Goal: Check status: Check status

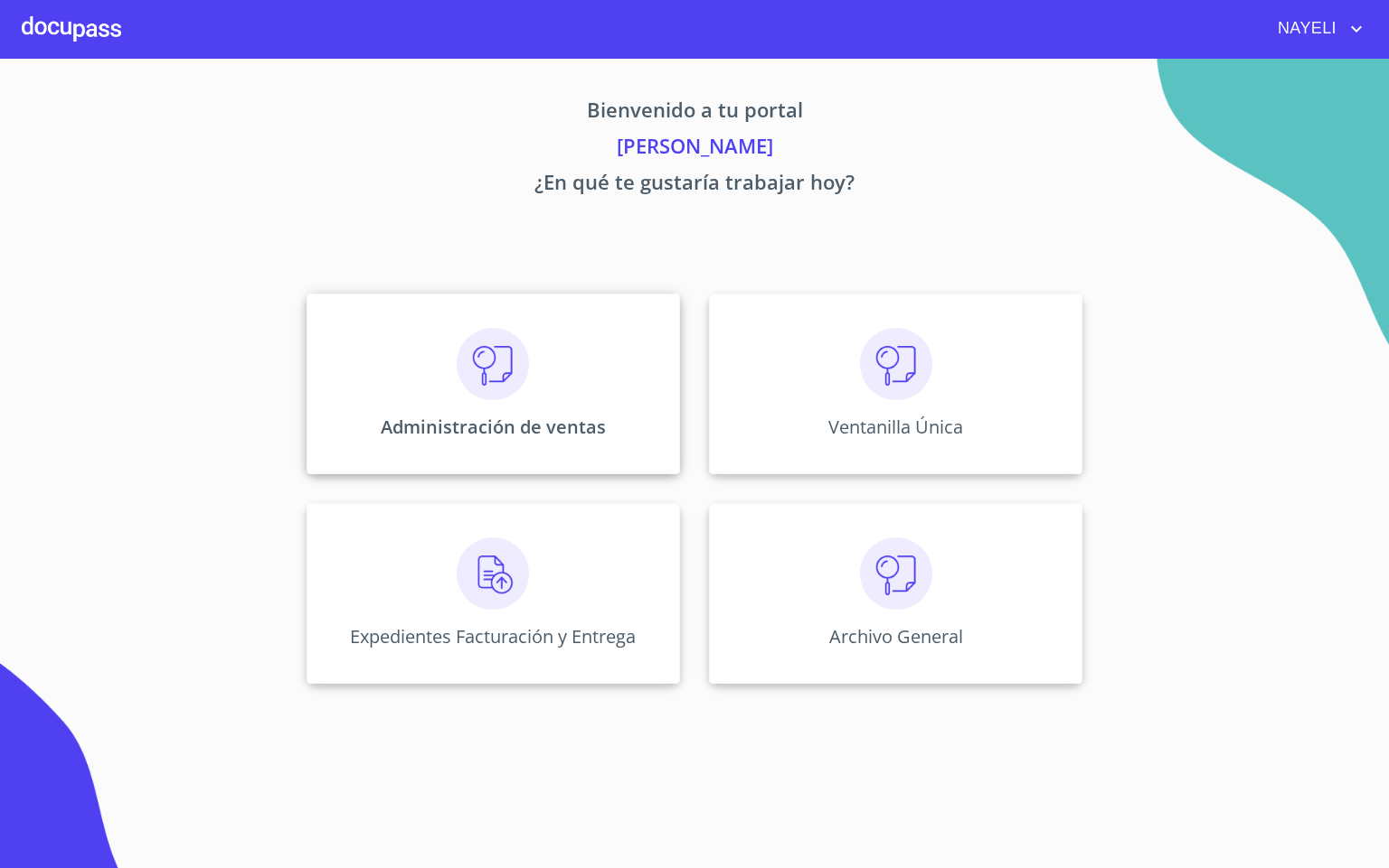
click at [507, 336] on img at bounding box center [493, 364] width 73 height 73
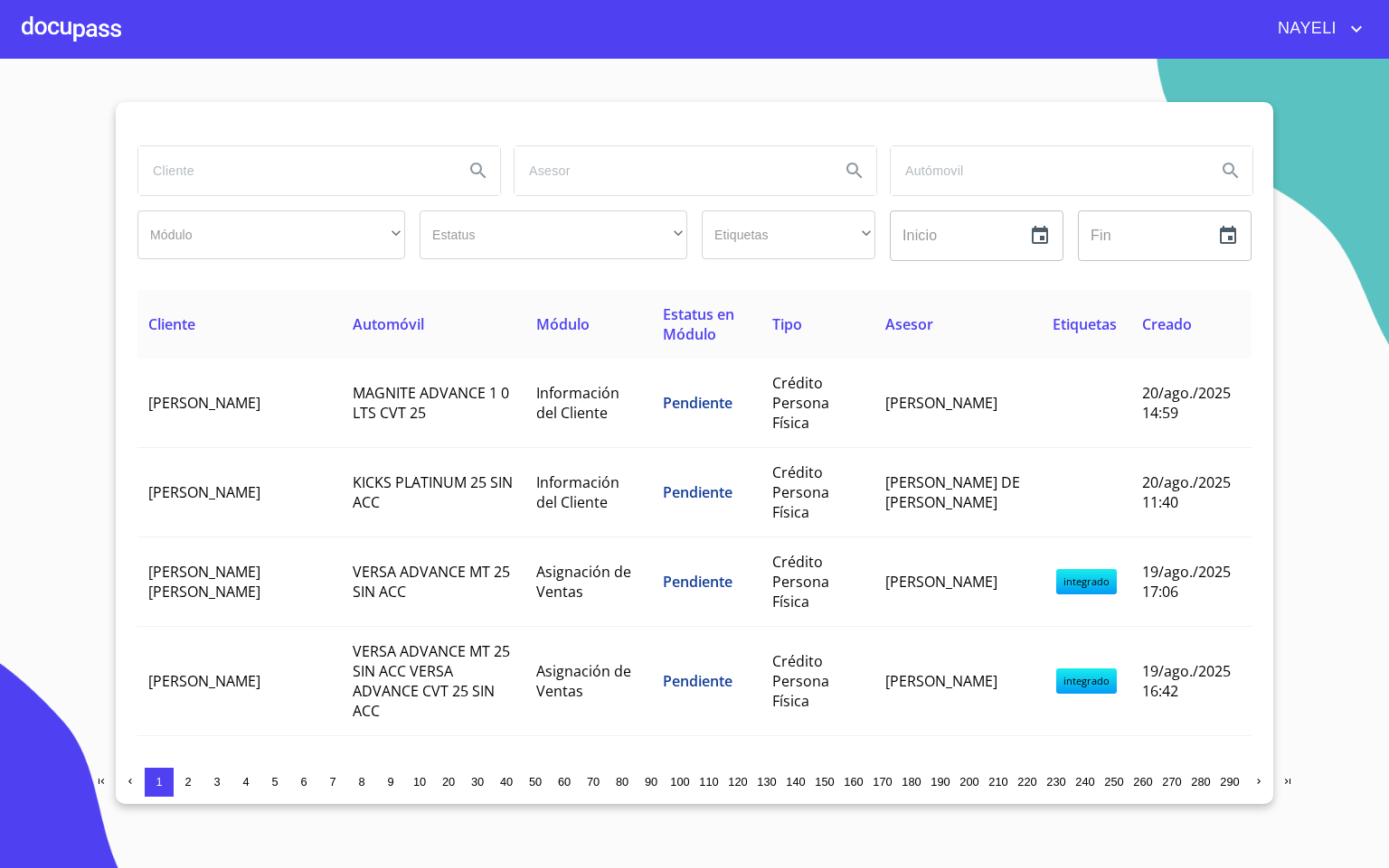
click at [244, 184] on input "search" at bounding box center [293, 171] width 311 height 49
type input "[PERSON_NAME]"
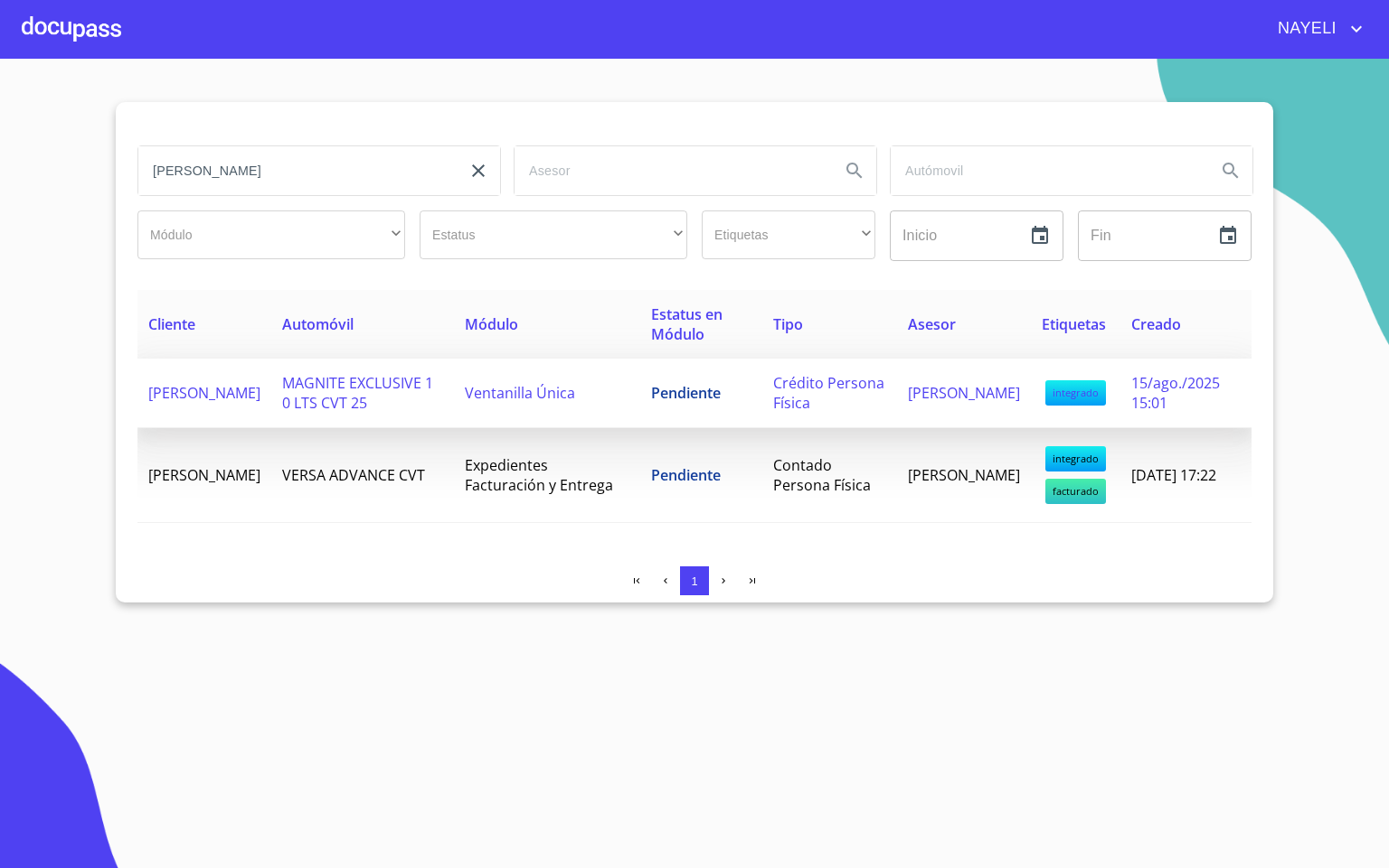
click at [628, 415] on td "Ventanilla Única" at bounding box center [547, 393] width 185 height 70
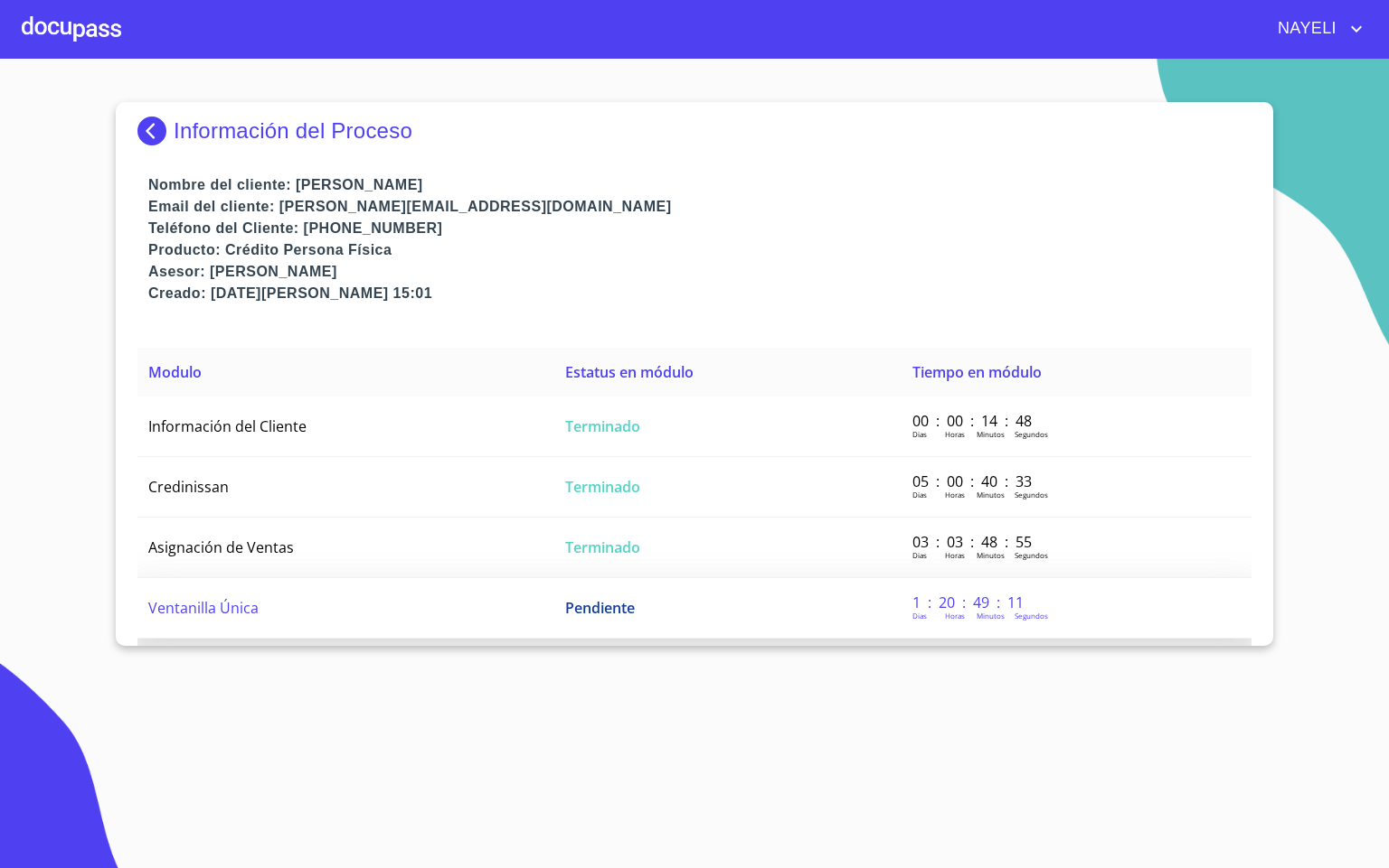
click at [283, 603] on td "Ventanilla Única" at bounding box center [345, 608] width 417 height 61
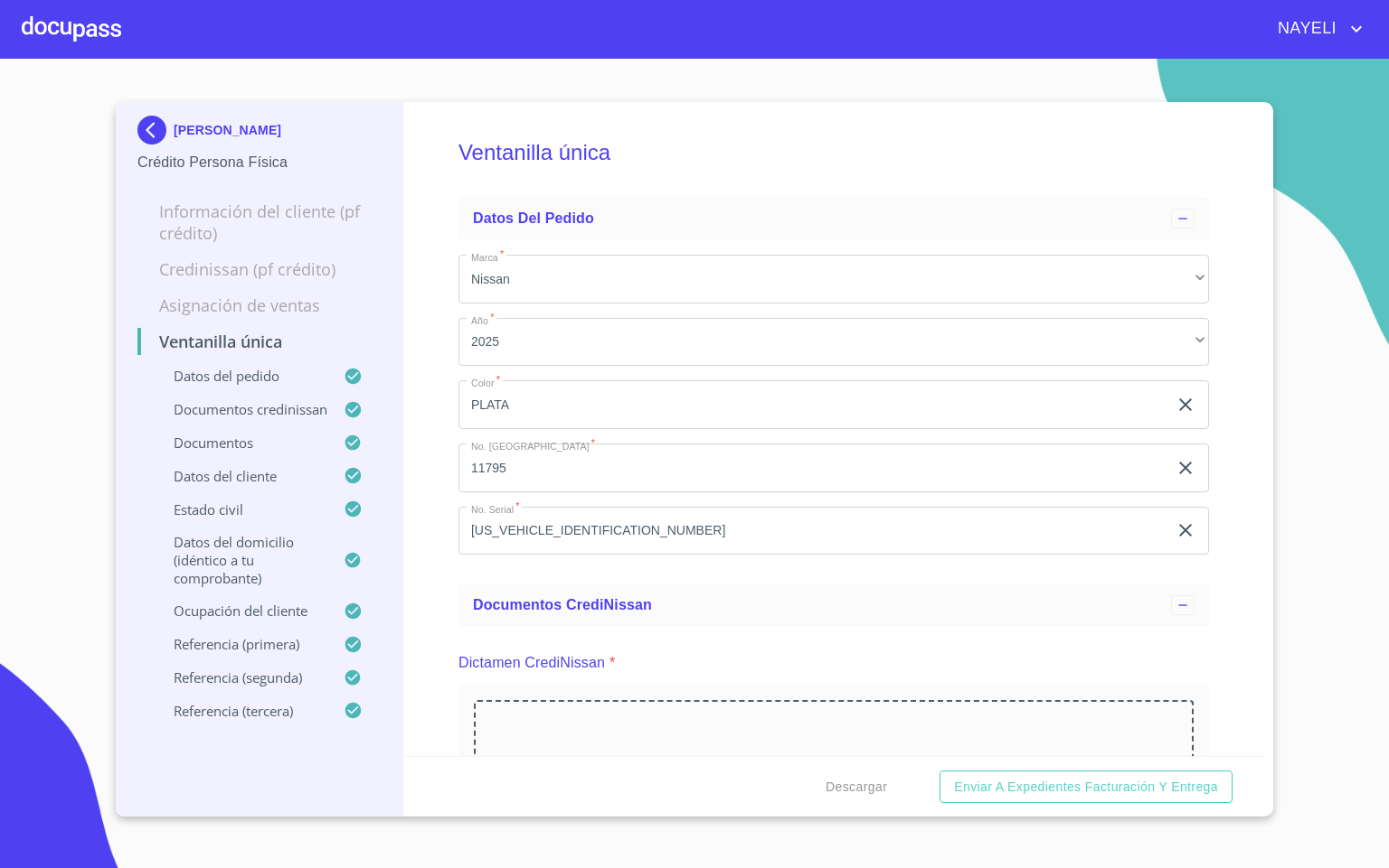
click at [1213, 578] on div "Ventanilla única Datos del pedido Marca   * Nissan ​ Año   * 2025 ​ Color   * P…" at bounding box center [834, 429] width 861 height 655
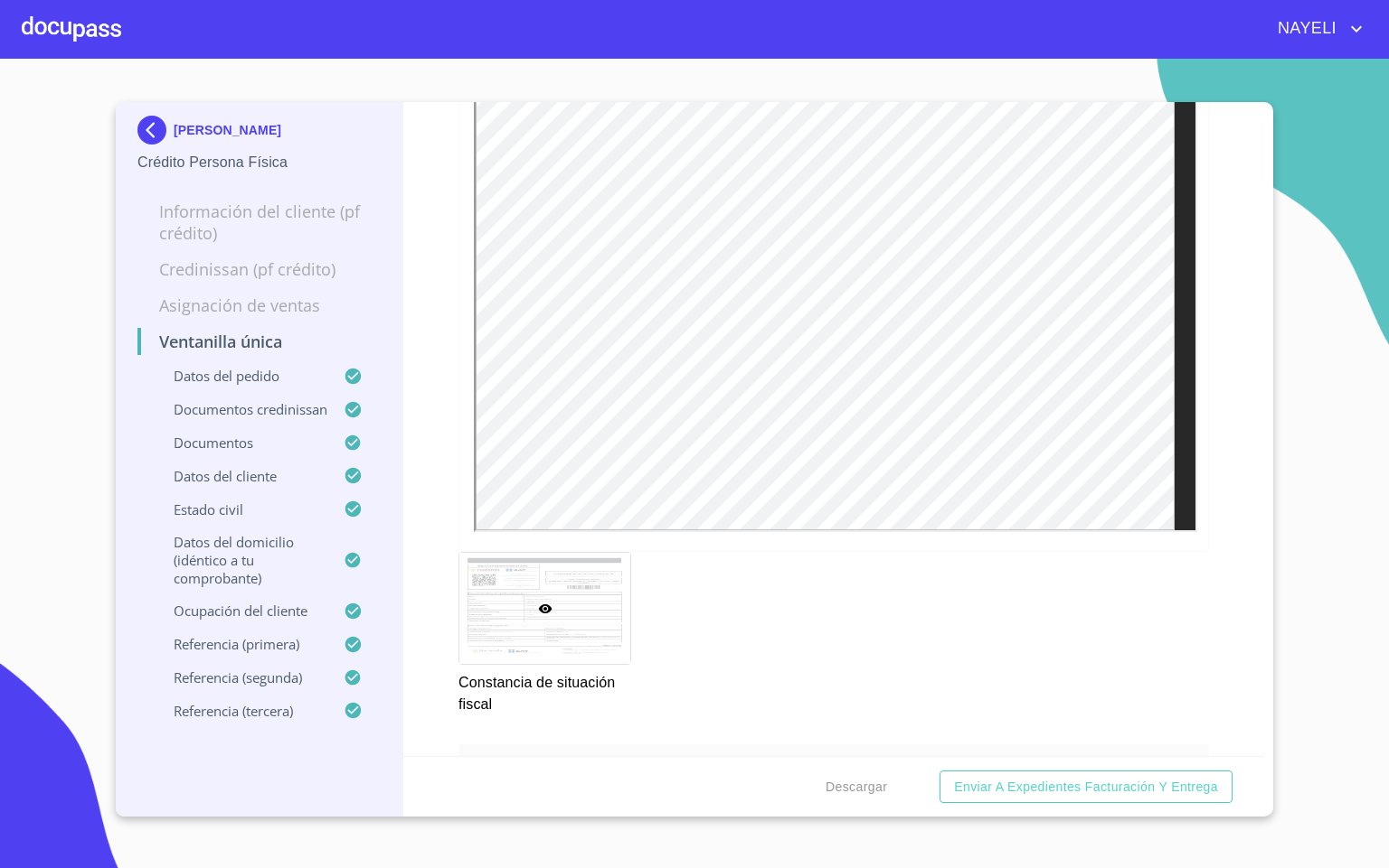
scroll to position [7048, 0]
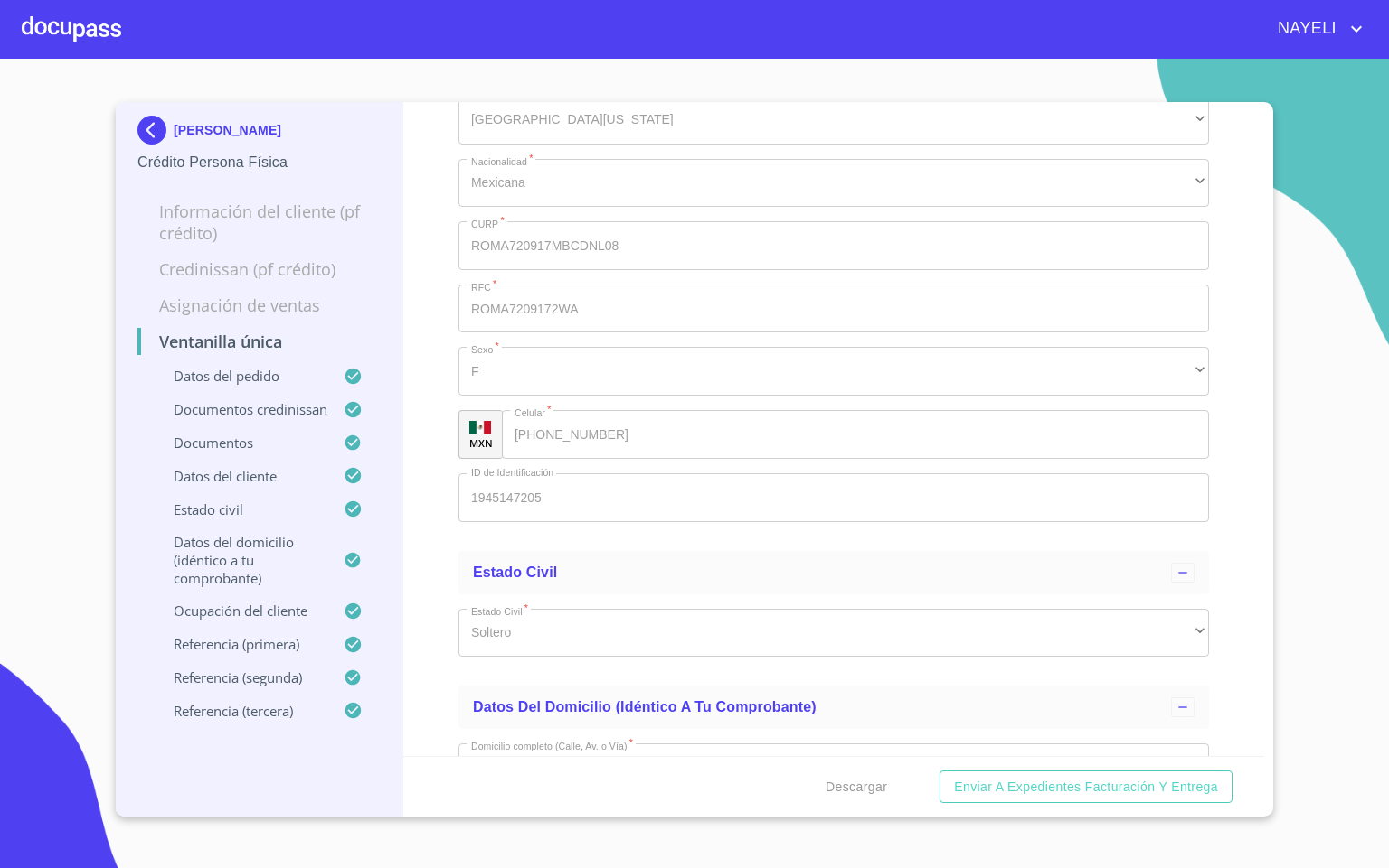
click at [94, 34] on div at bounding box center [71, 29] width 99 height 58
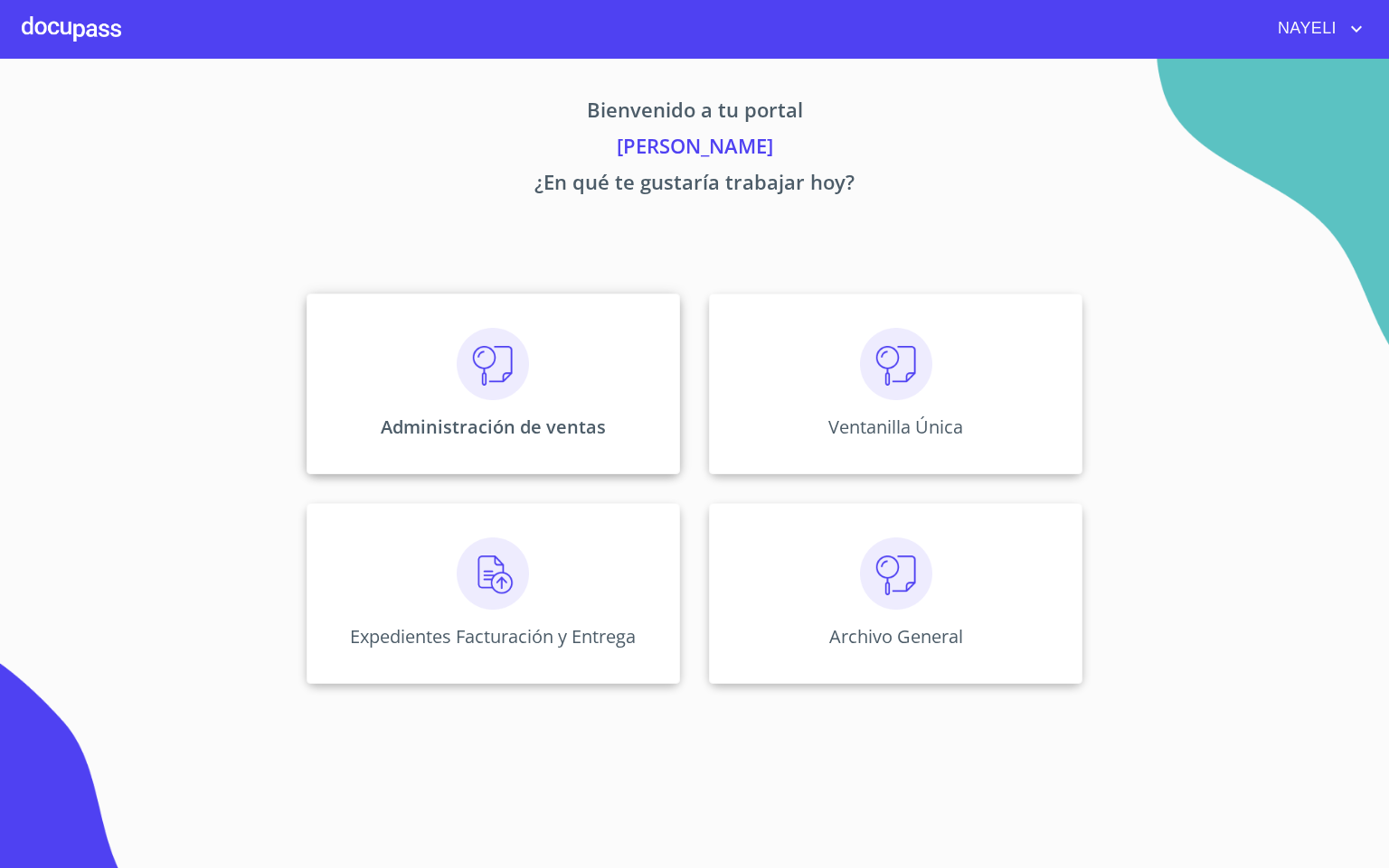
click at [489, 323] on div "Administración de ventas" at bounding box center [492, 383] width 373 height 181
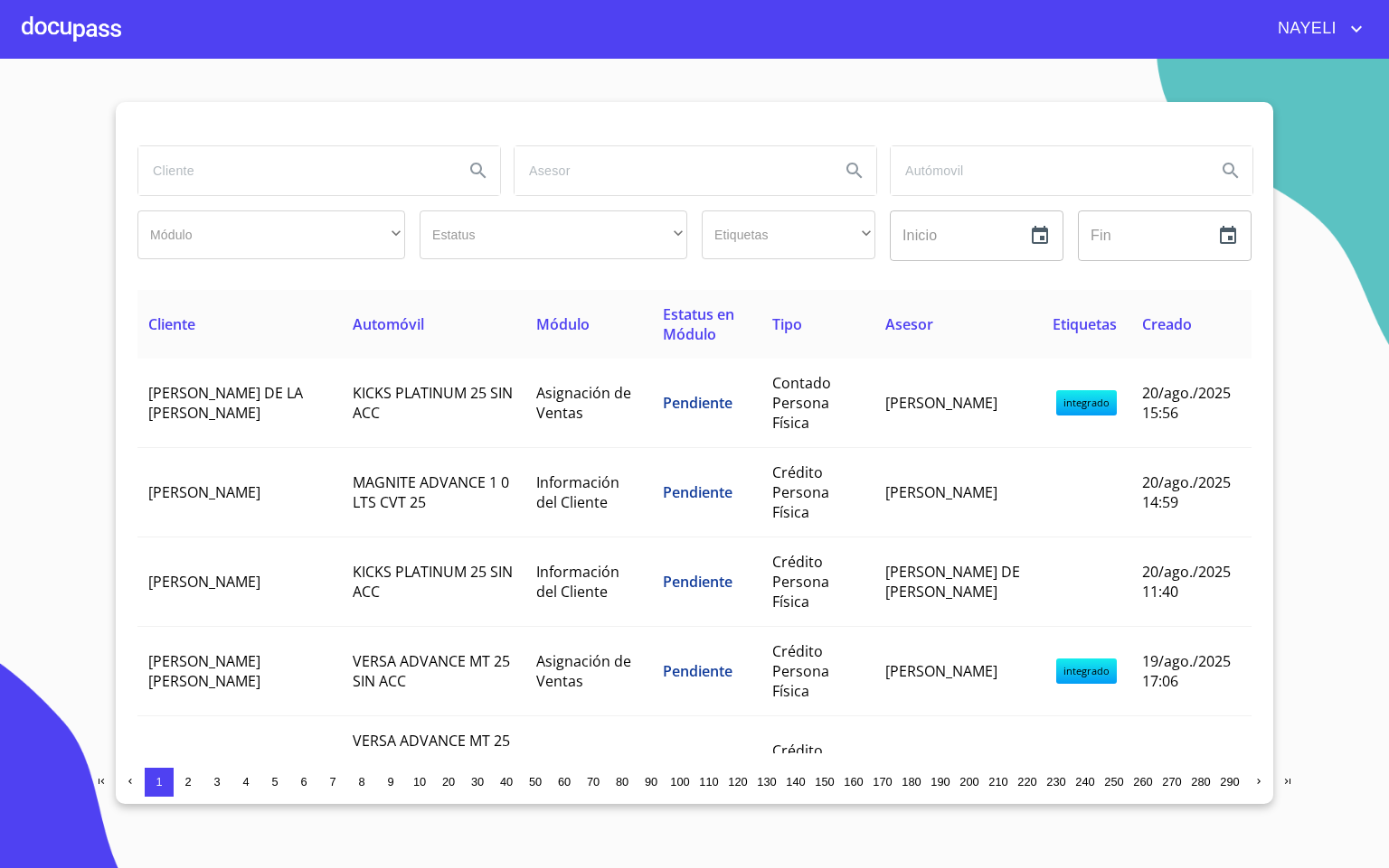
click at [285, 157] on input "search" at bounding box center [293, 171] width 311 height 49
type input "[PERSON_NAME] del so"
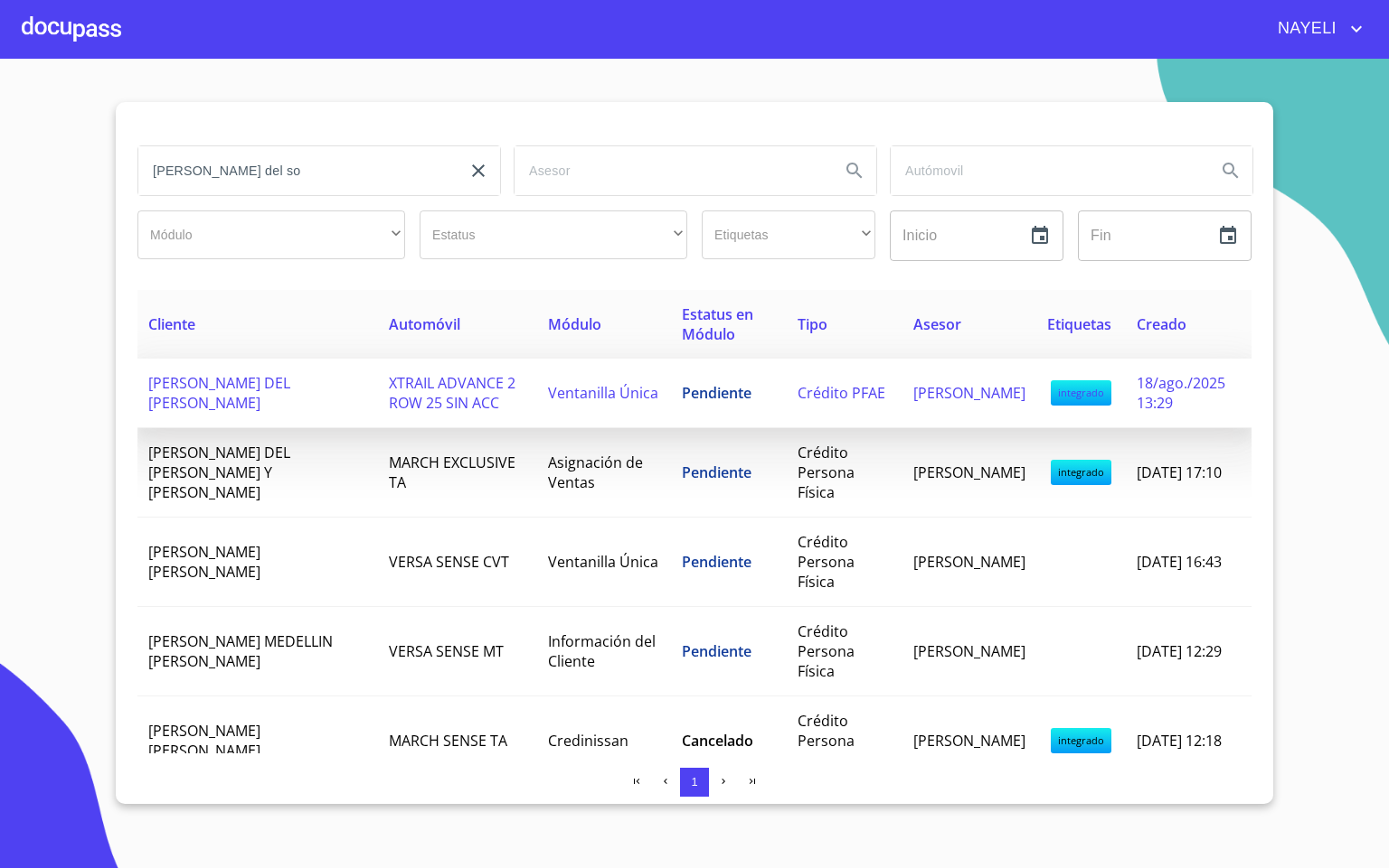
click at [427, 386] on span "XTRAIL ADVANCE 2 ROW 25 SIN ACC" at bounding box center [451, 393] width 126 height 40
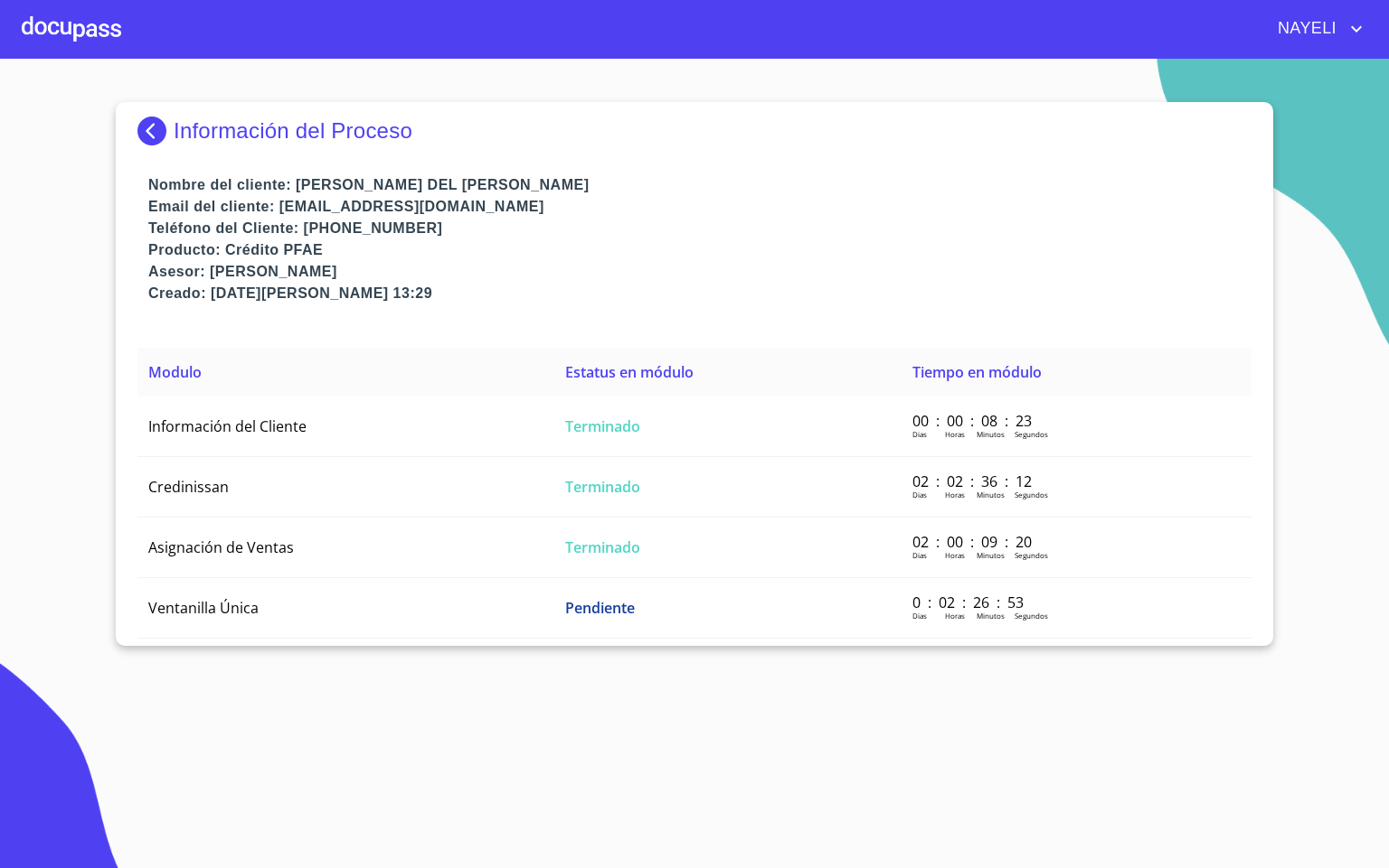
click at [303, 633] on div "Modulo Estatus en módulo Tiempo en módulo Información del Cliente Terminado 00 …" at bounding box center [694, 497] width 1114 height 298
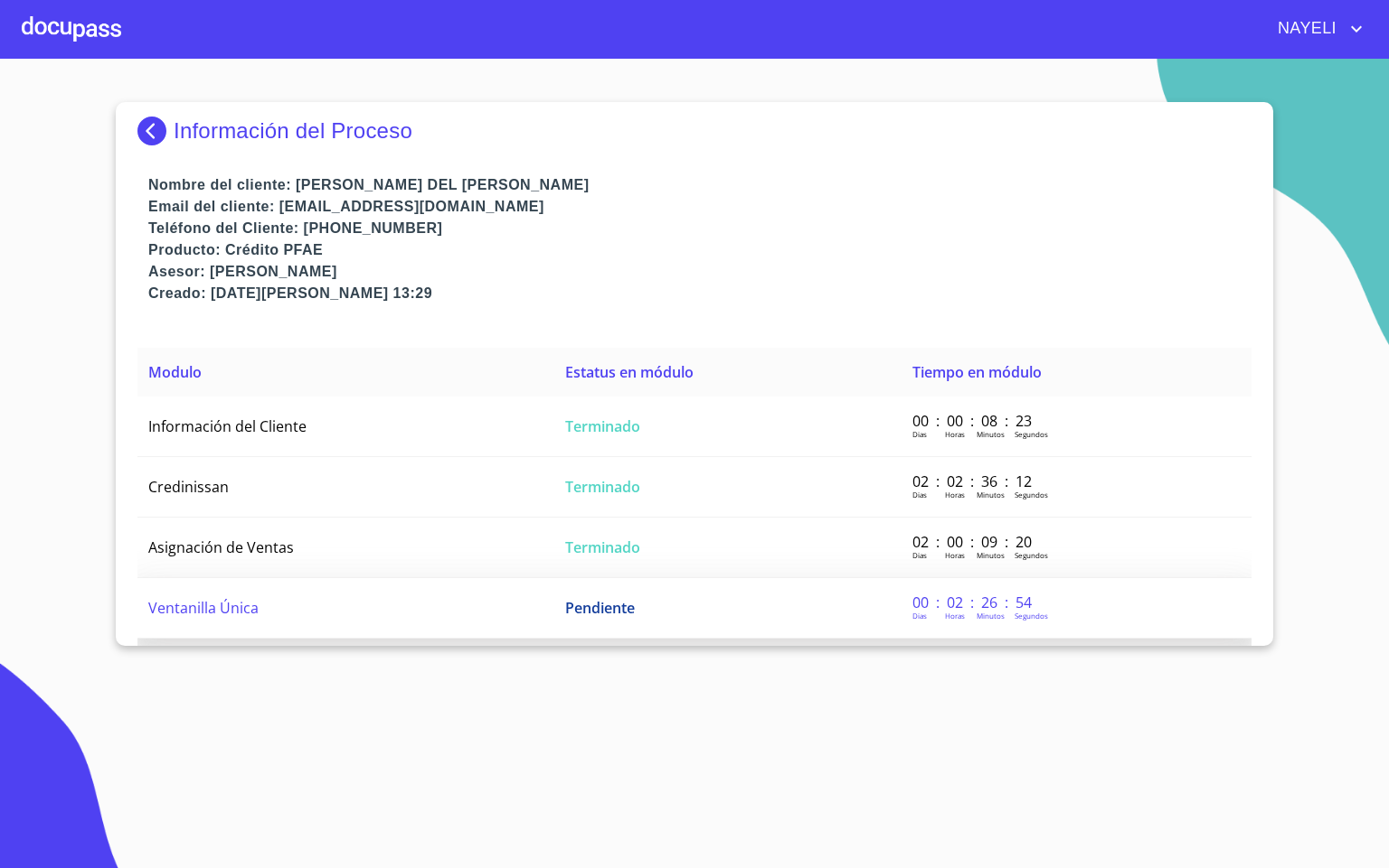
click at [372, 591] on td "Ventanilla Única" at bounding box center [345, 608] width 417 height 61
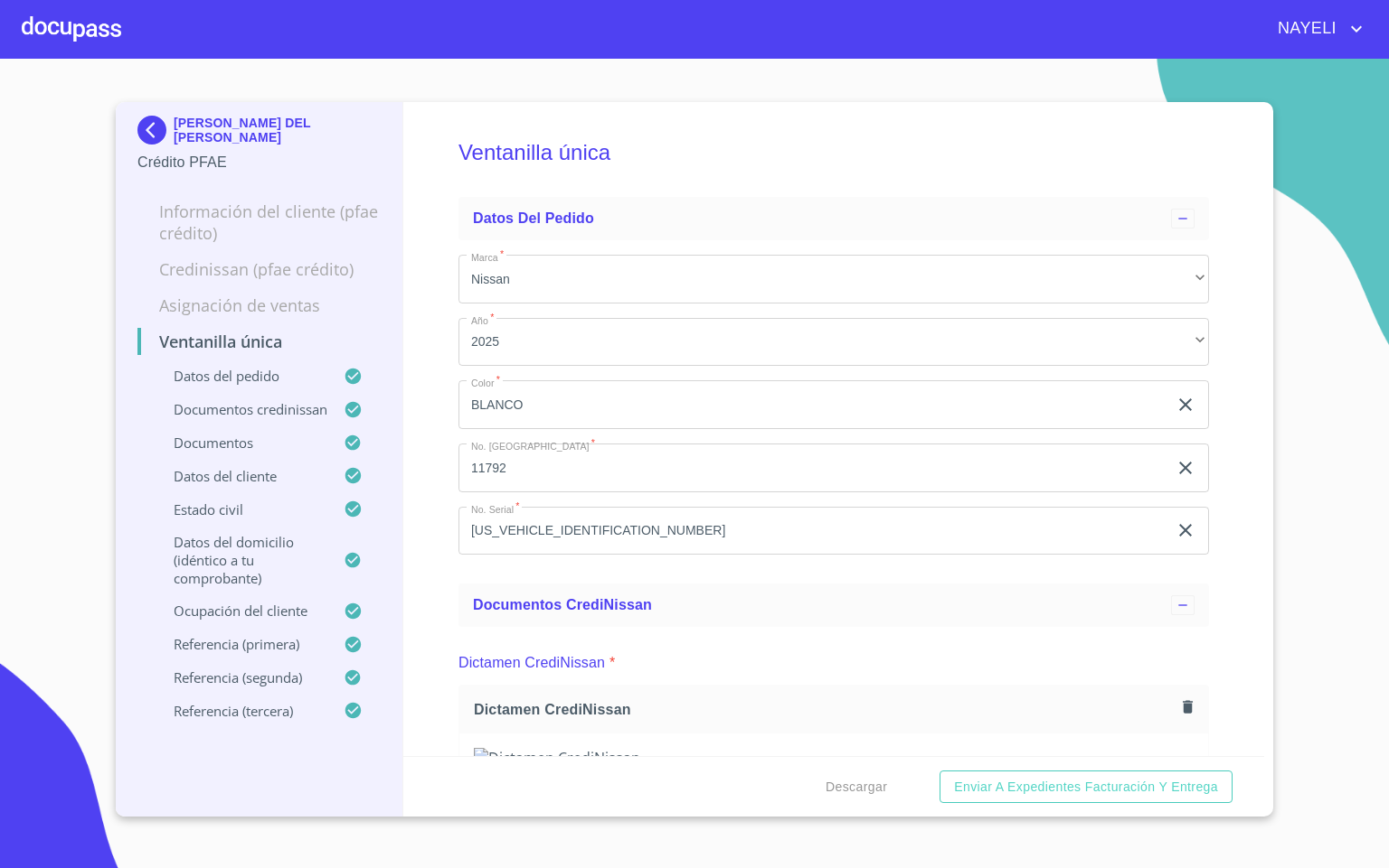
click at [419, 616] on div "Ventanilla única Datos del pedido Marca   * Nissan ​ Año   * 2025 ​ Color   * B…" at bounding box center [834, 429] width 861 height 655
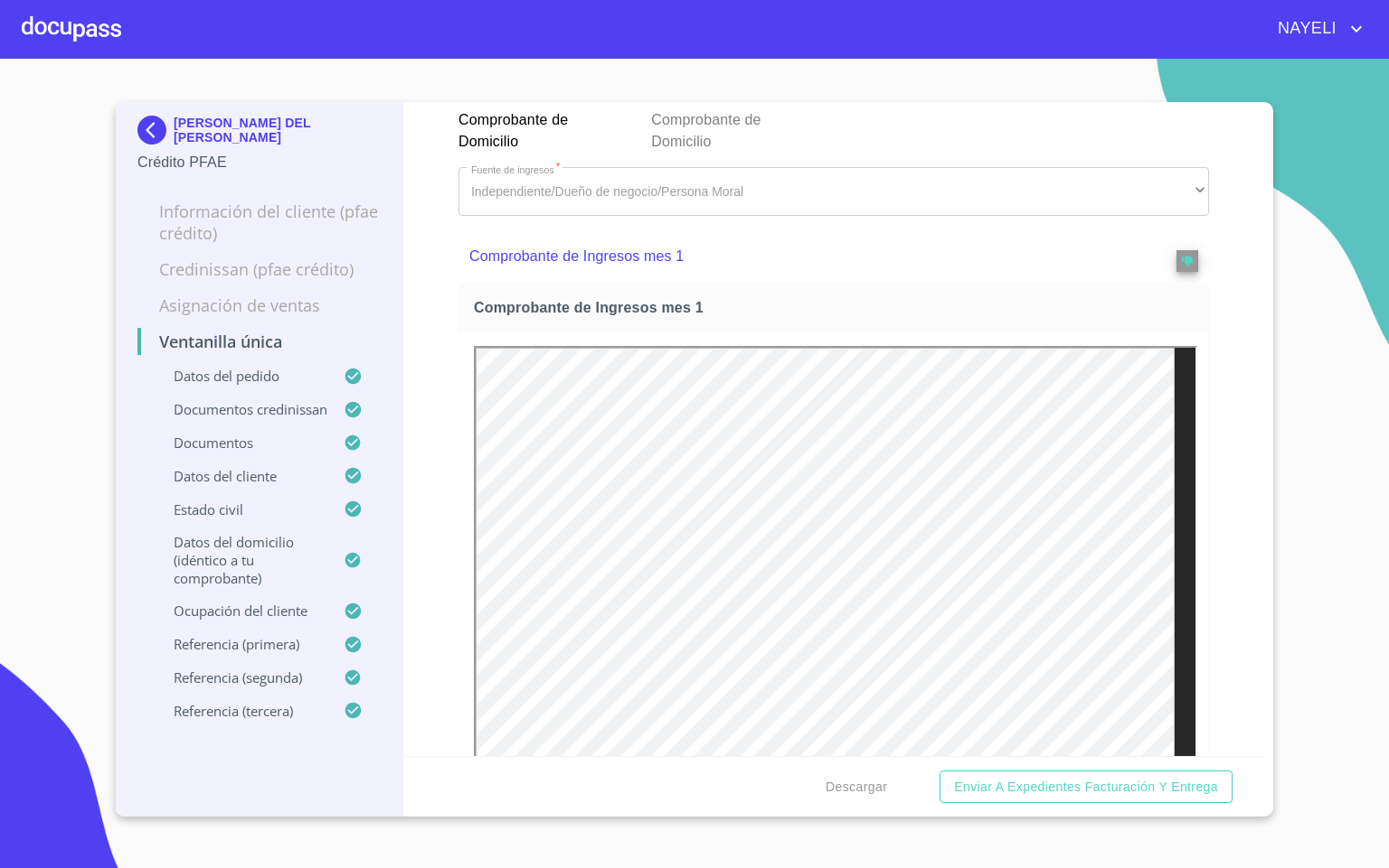
scroll to position [2304, 0]
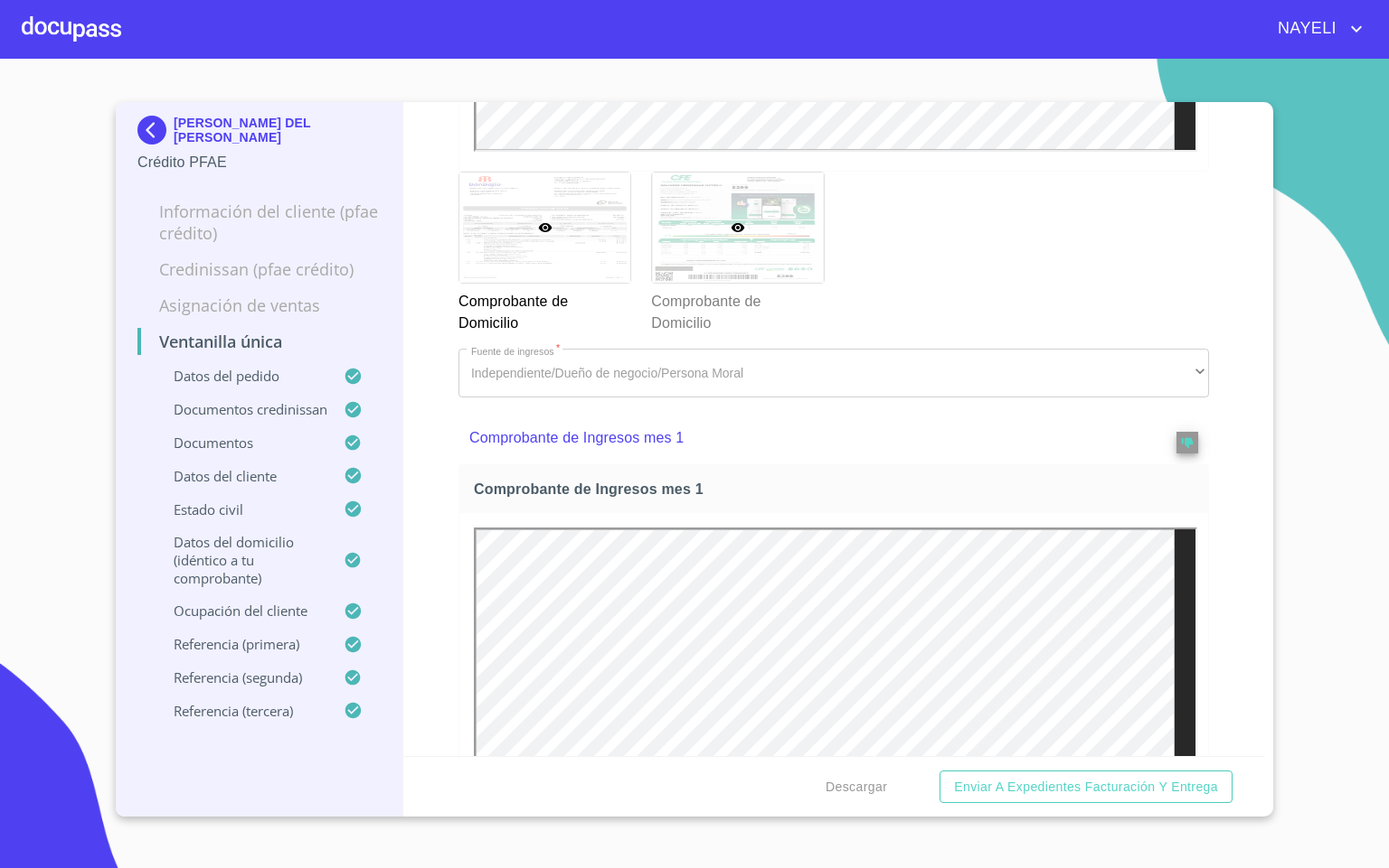
click at [711, 284] on div at bounding box center [738, 228] width 171 height 111
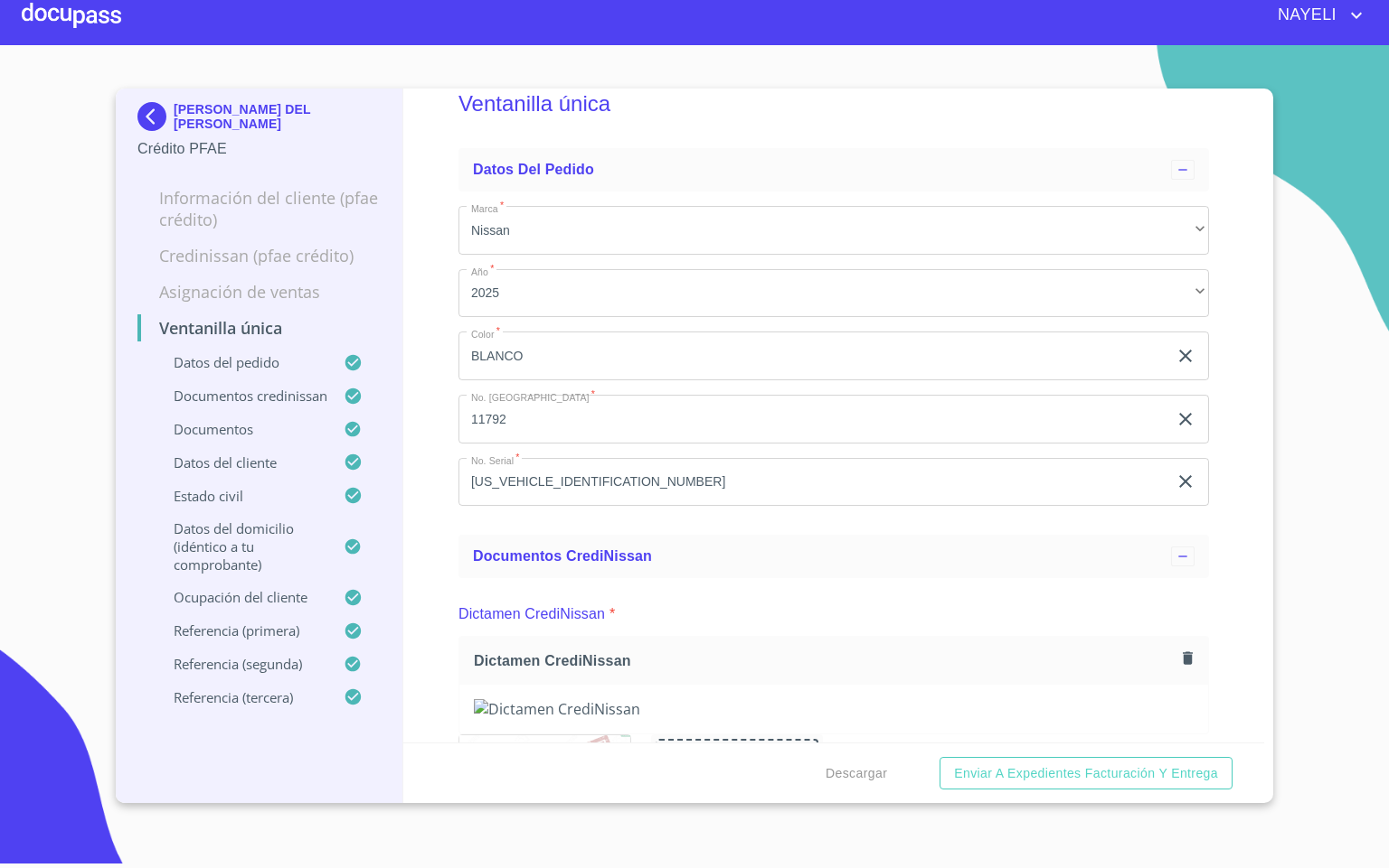
scroll to position [605, 0]
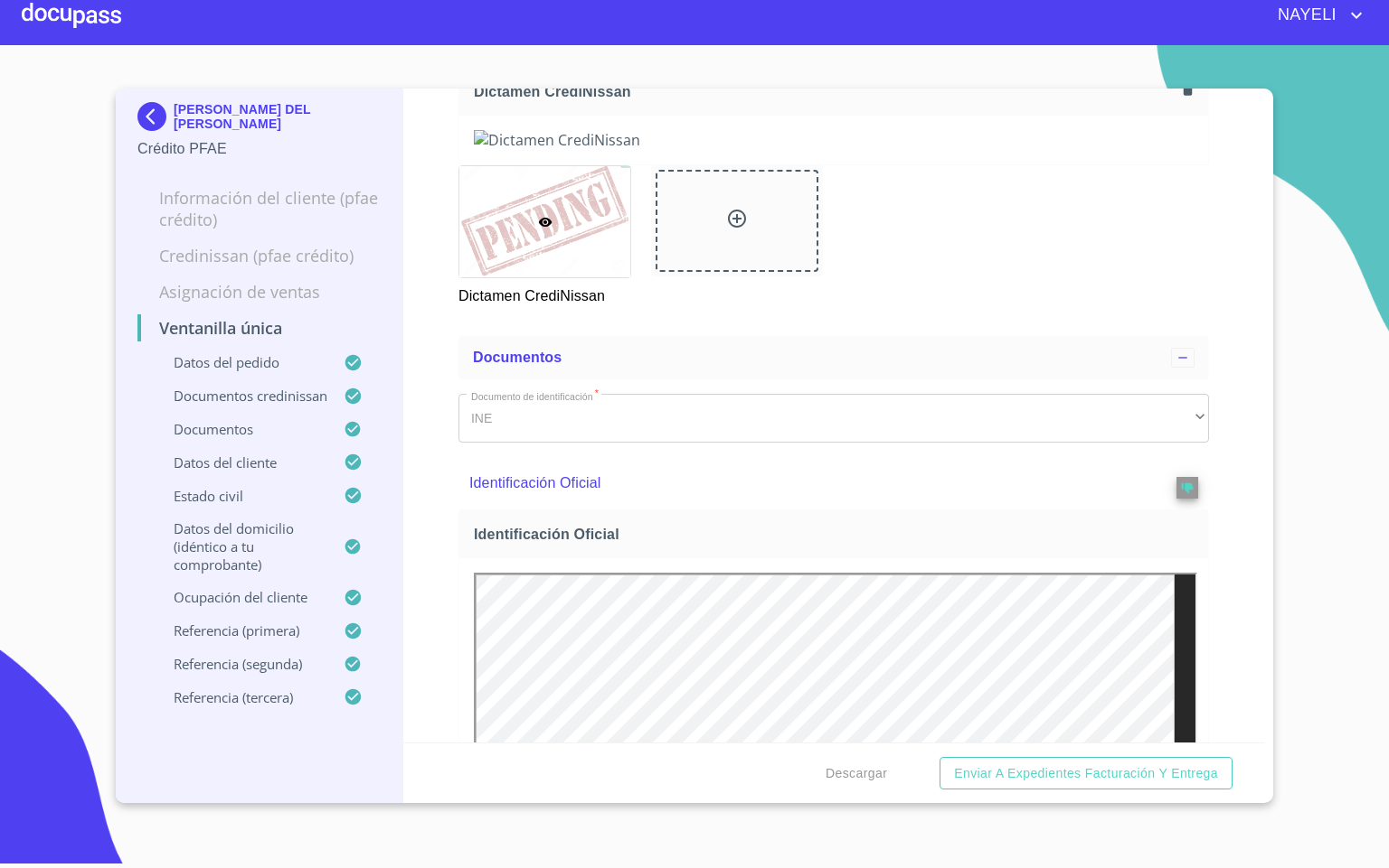
click at [53, 15] on div at bounding box center [71, 15] width 99 height 58
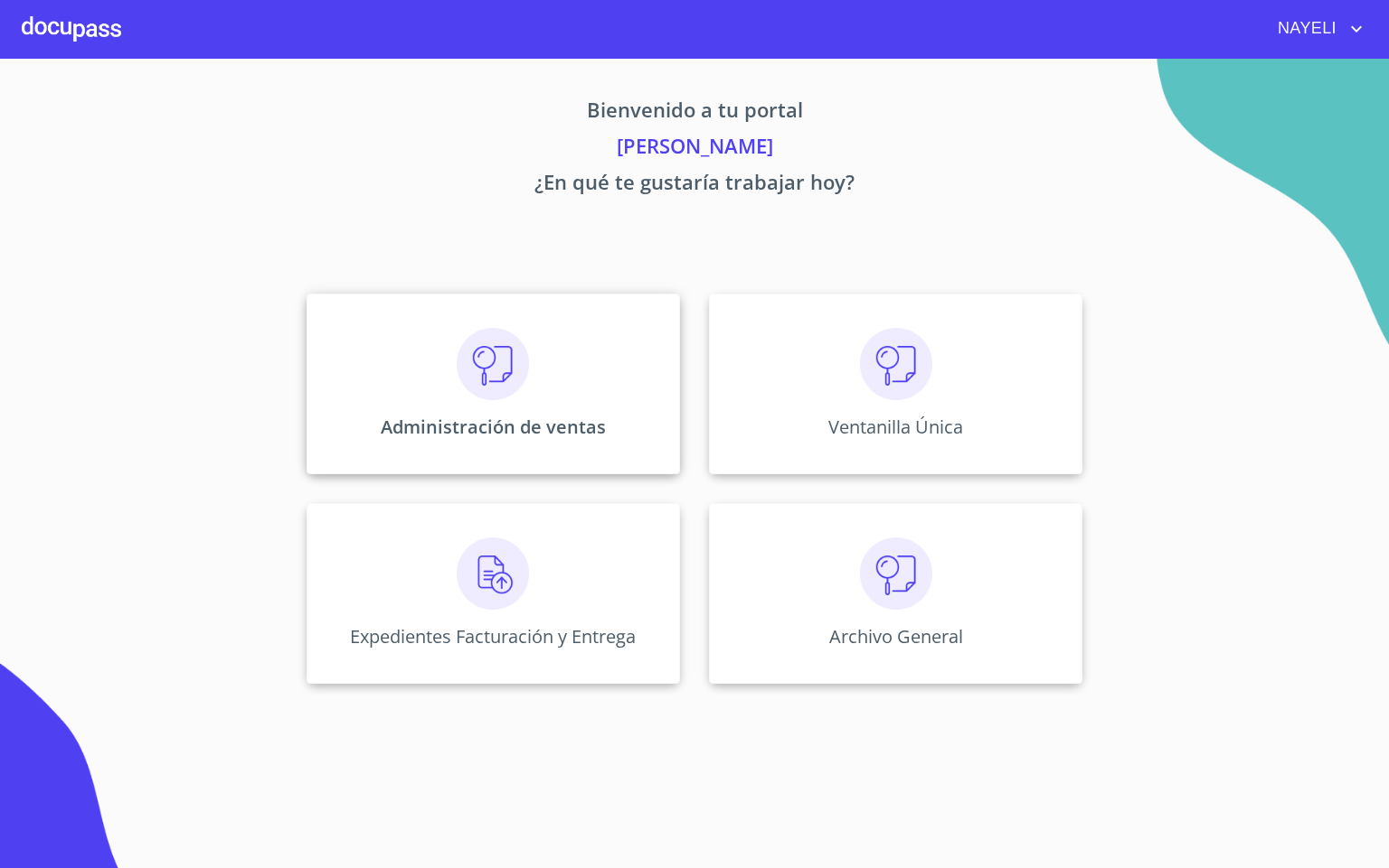
click at [477, 385] on img at bounding box center [493, 364] width 73 height 73
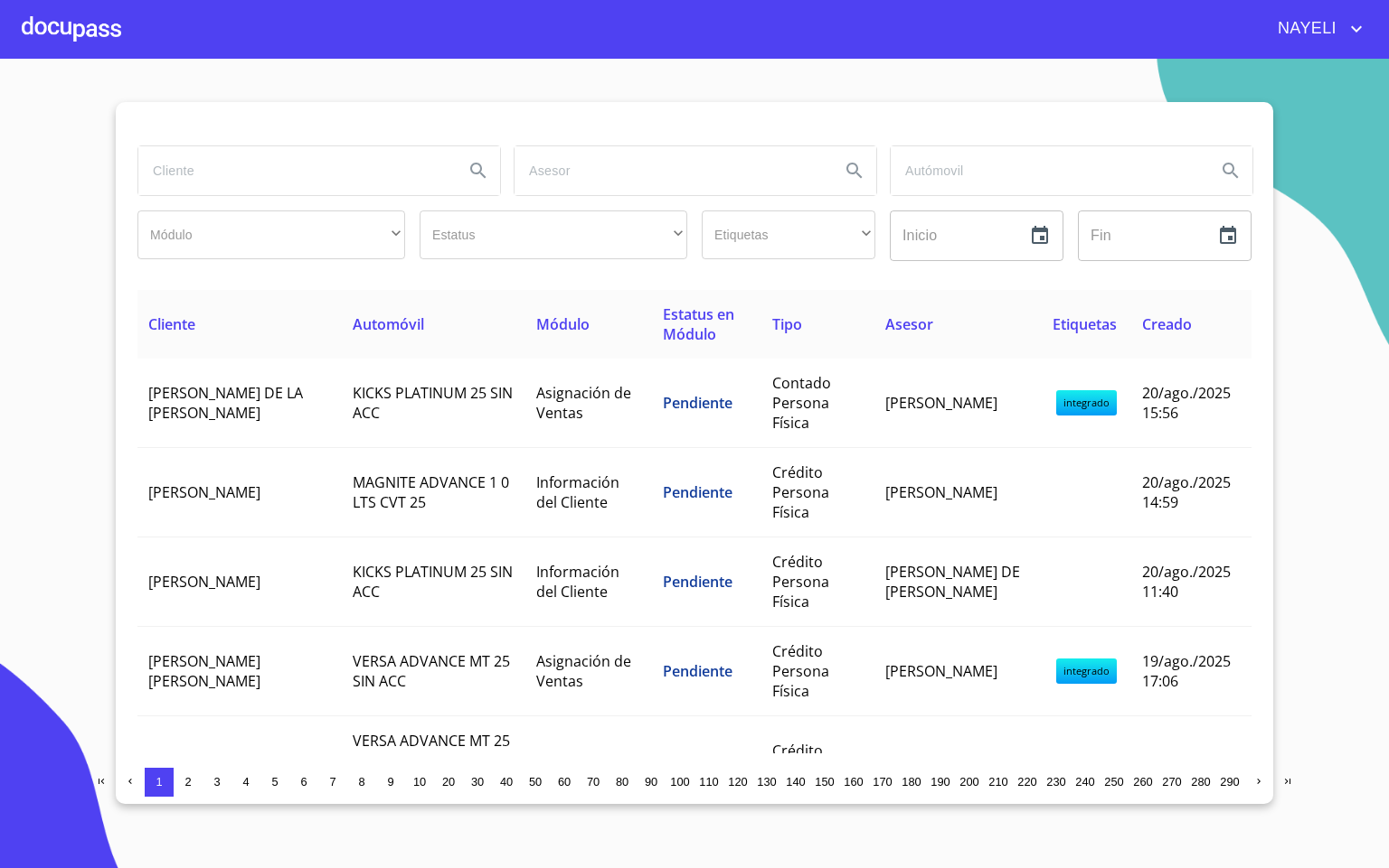
click at [231, 184] on input "search" at bounding box center [293, 171] width 311 height 49
type input "[PERSON_NAME]"
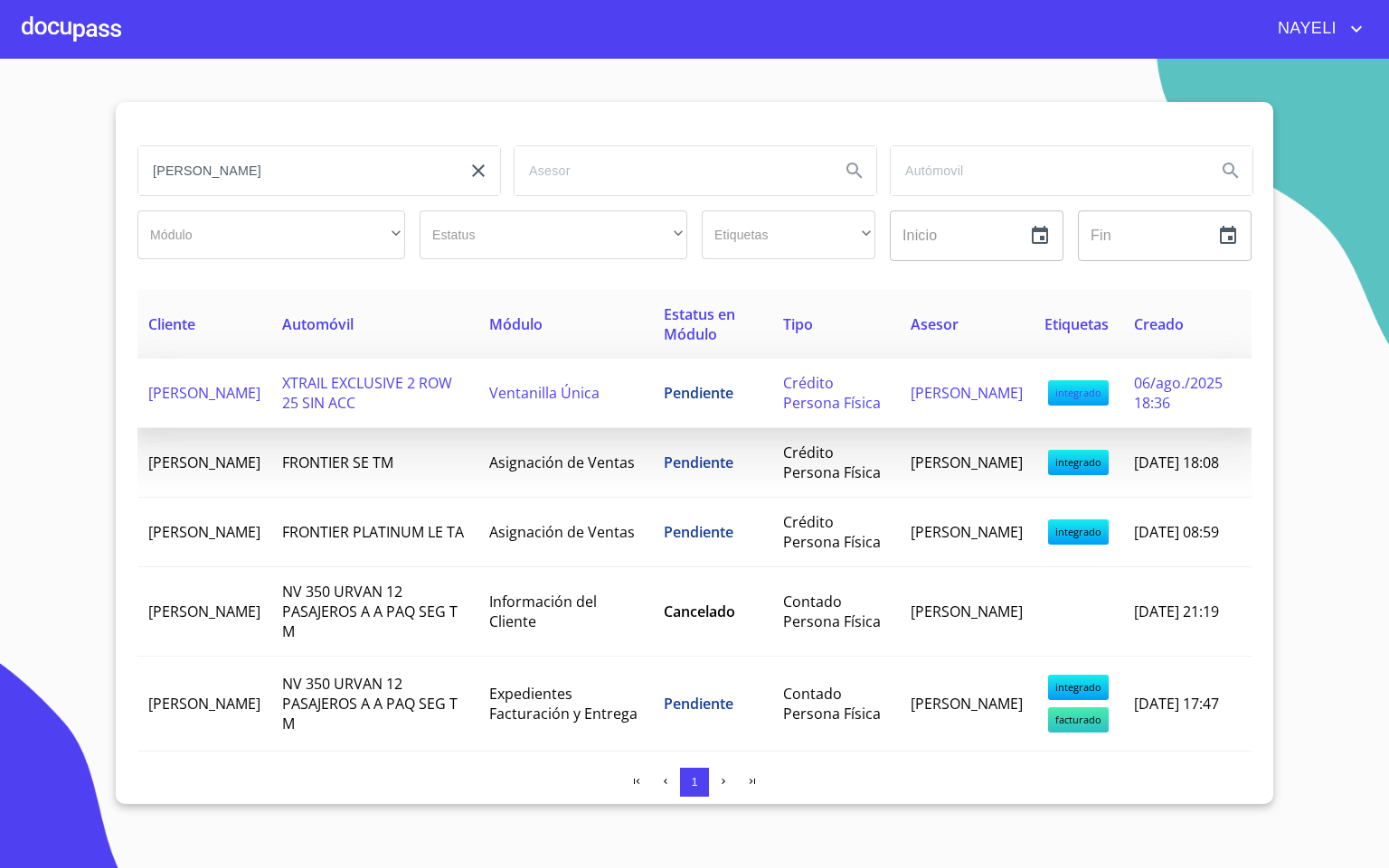
click at [326, 408] on span "XTRAIL EXCLUSIVE 2 ROW 25 SIN ACC" at bounding box center [367, 393] width 170 height 40
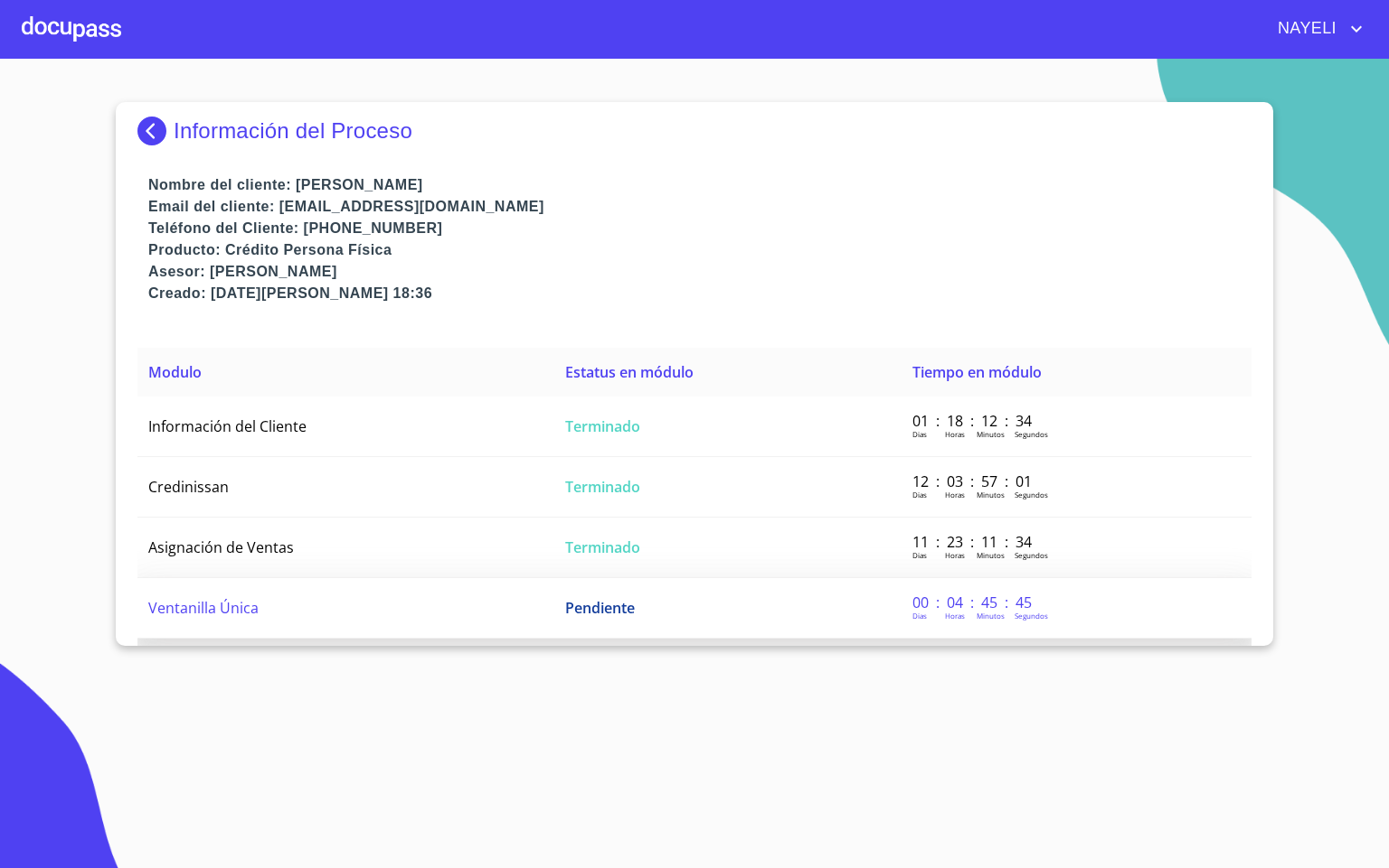
click at [435, 621] on td "Ventanilla Única" at bounding box center [345, 608] width 417 height 61
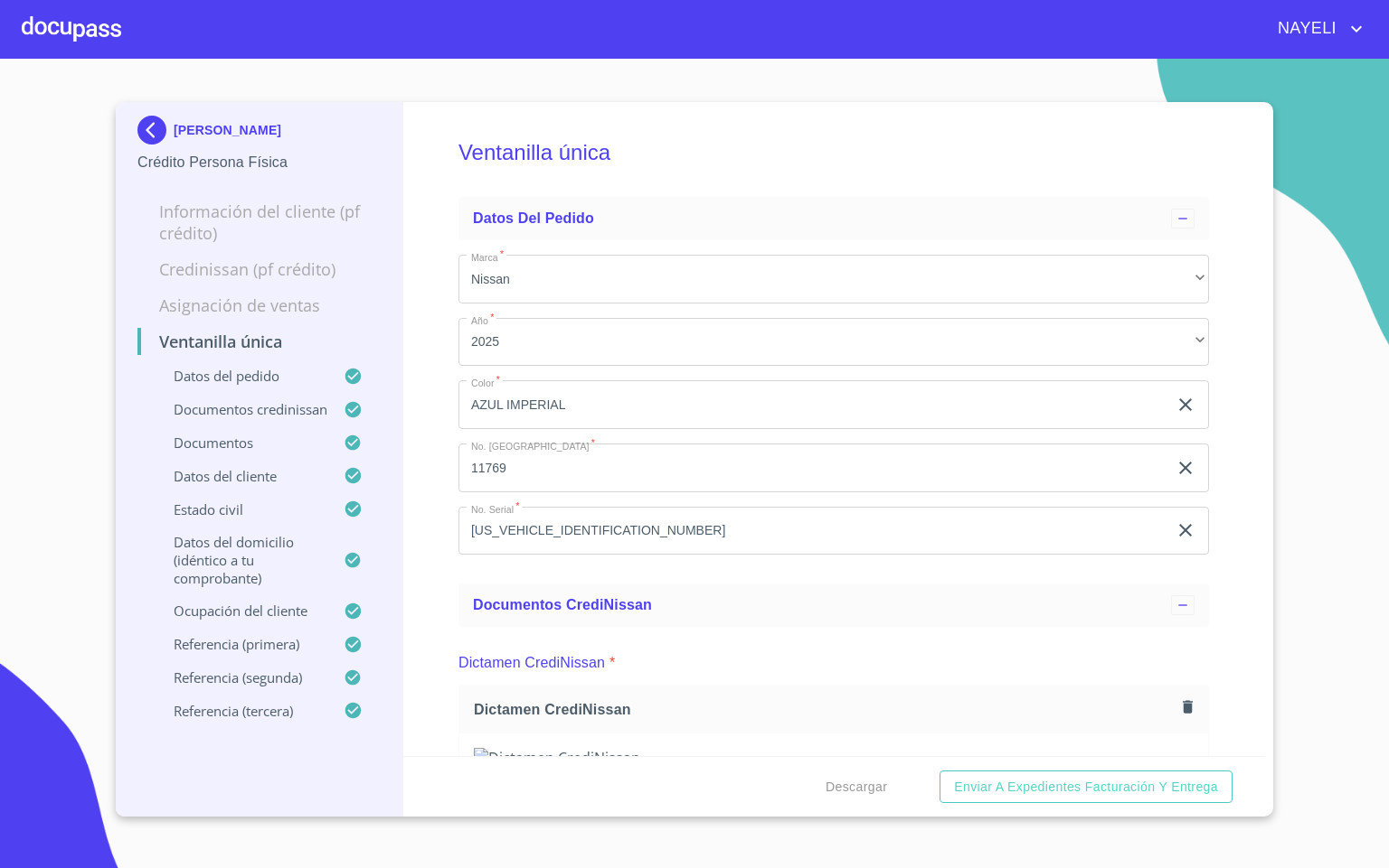
click at [442, 584] on div "Ventanilla única Datos del pedido Marca   * Nissan ​ Año   * 2025 ​ Color   * A…" at bounding box center [834, 429] width 861 height 655
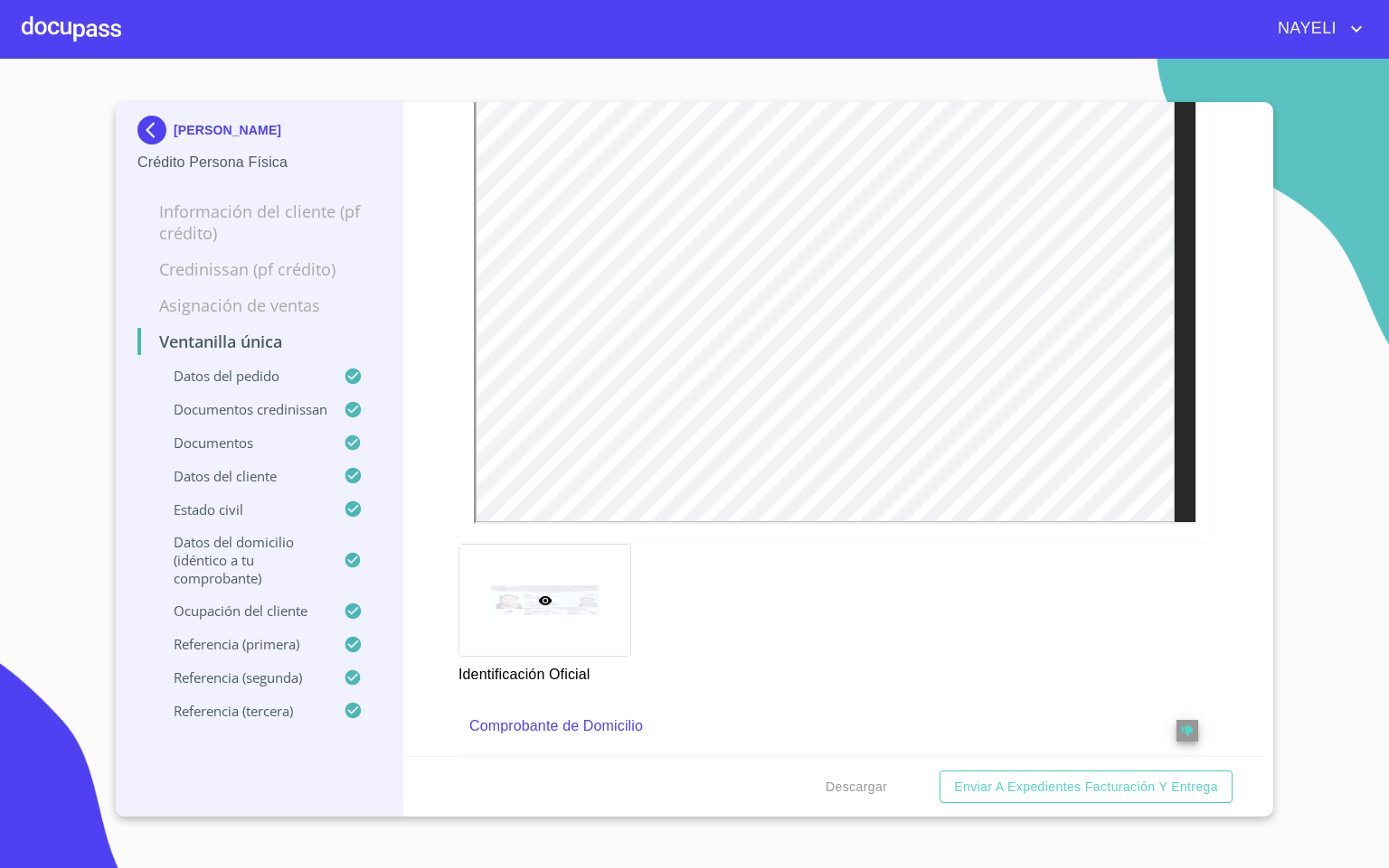
scroll to position [949, 0]
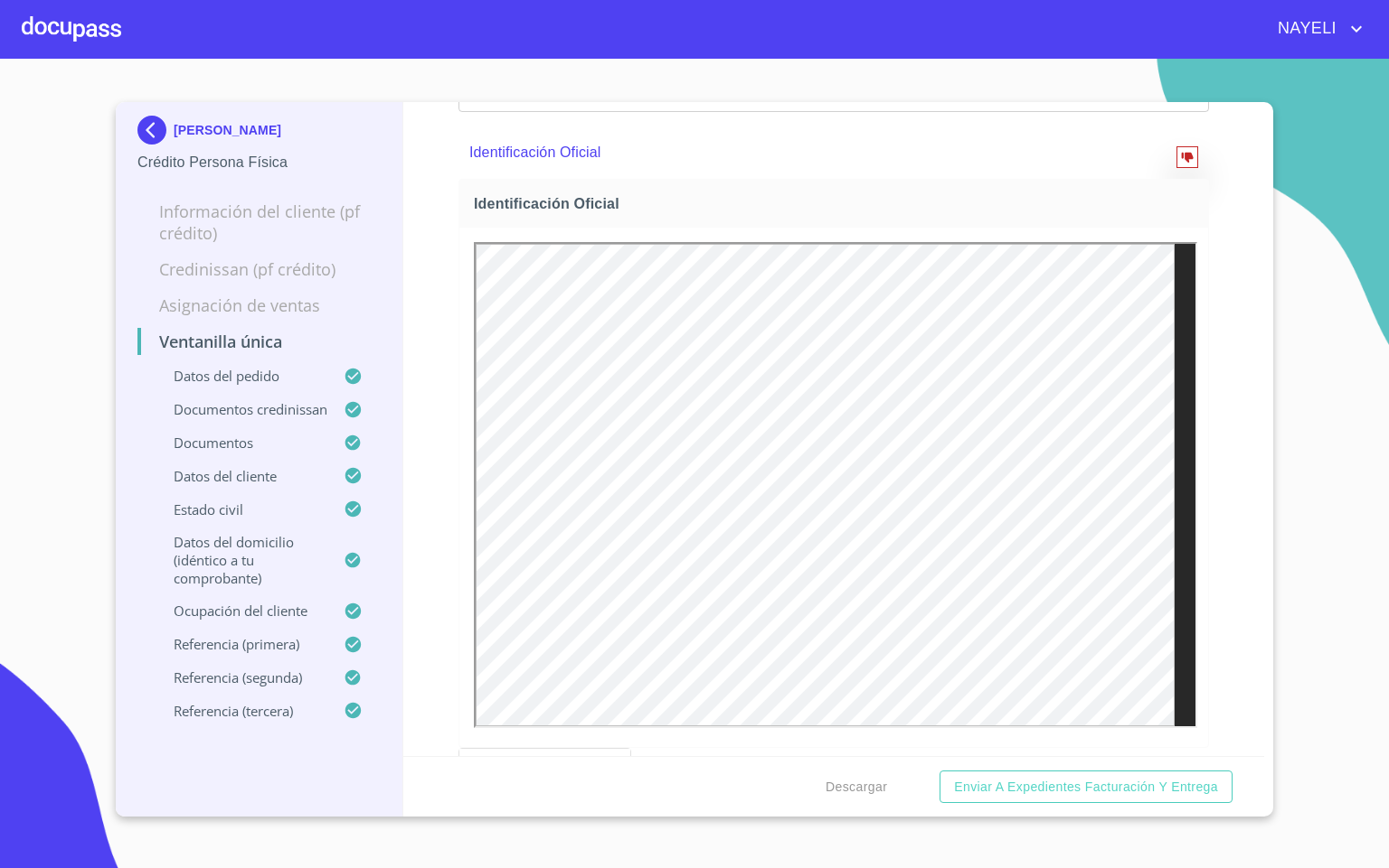
click at [1177, 163] on span "reject" at bounding box center [1187, 157] width 20 height 13
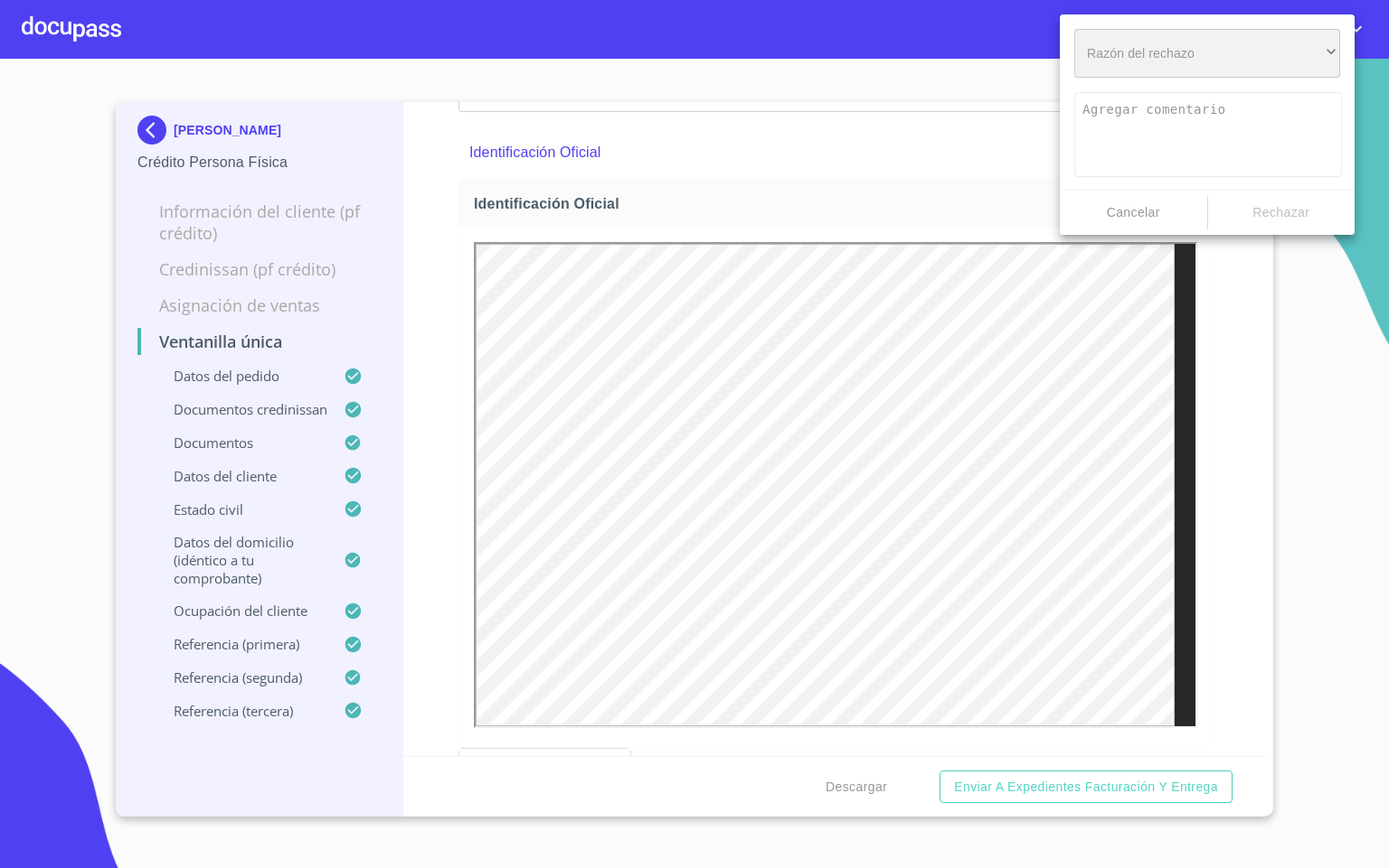
click at [1219, 53] on div "​" at bounding box center [1206, 54] width 266 height 49
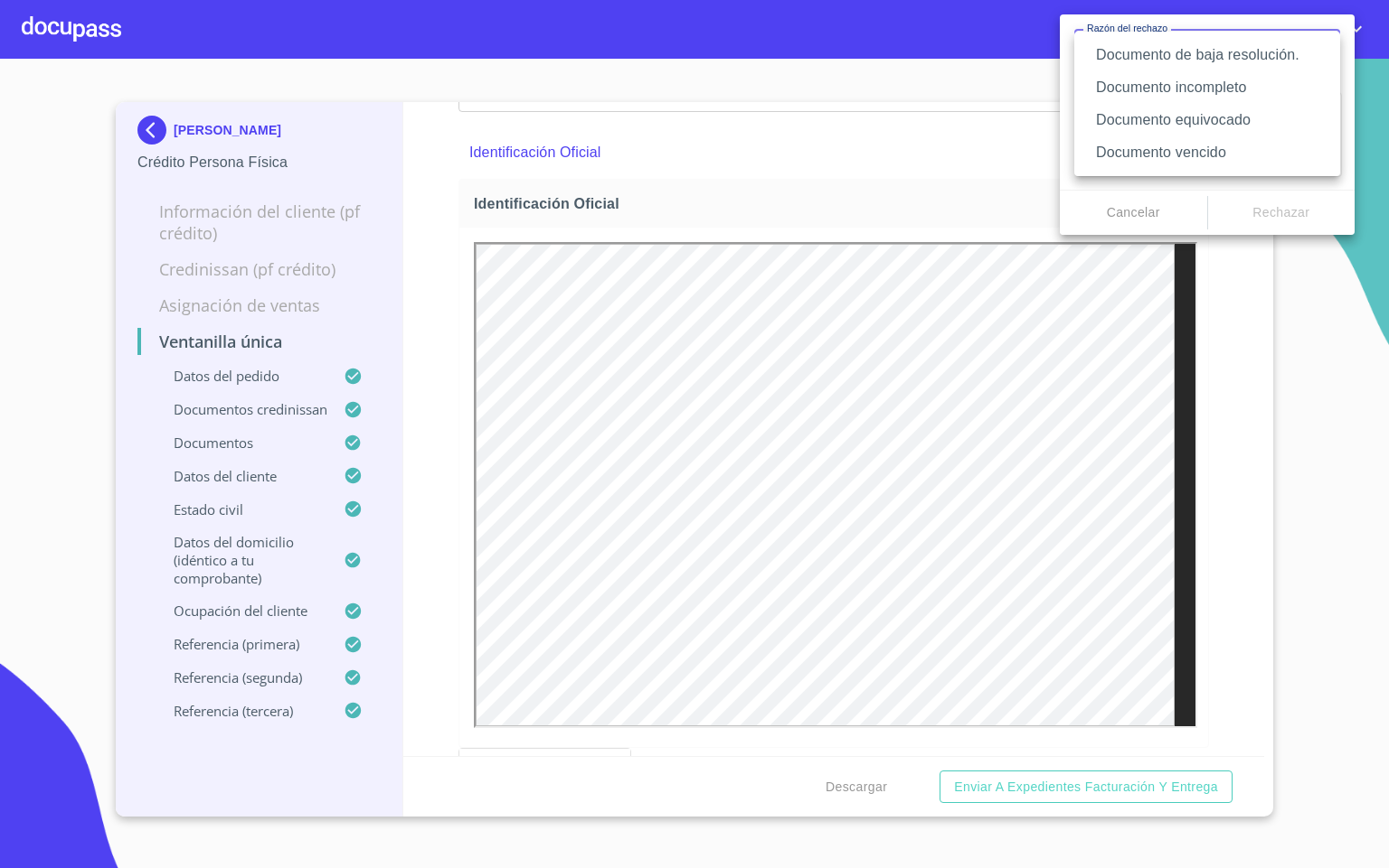
click at [1280, 52] on li "Documento de baja resolución." at bounding box center [1206, 55] width 266 height 33
type textarea "Favor de enviar de nuevo documento perfectamente claro, puede ser foto o escane…"
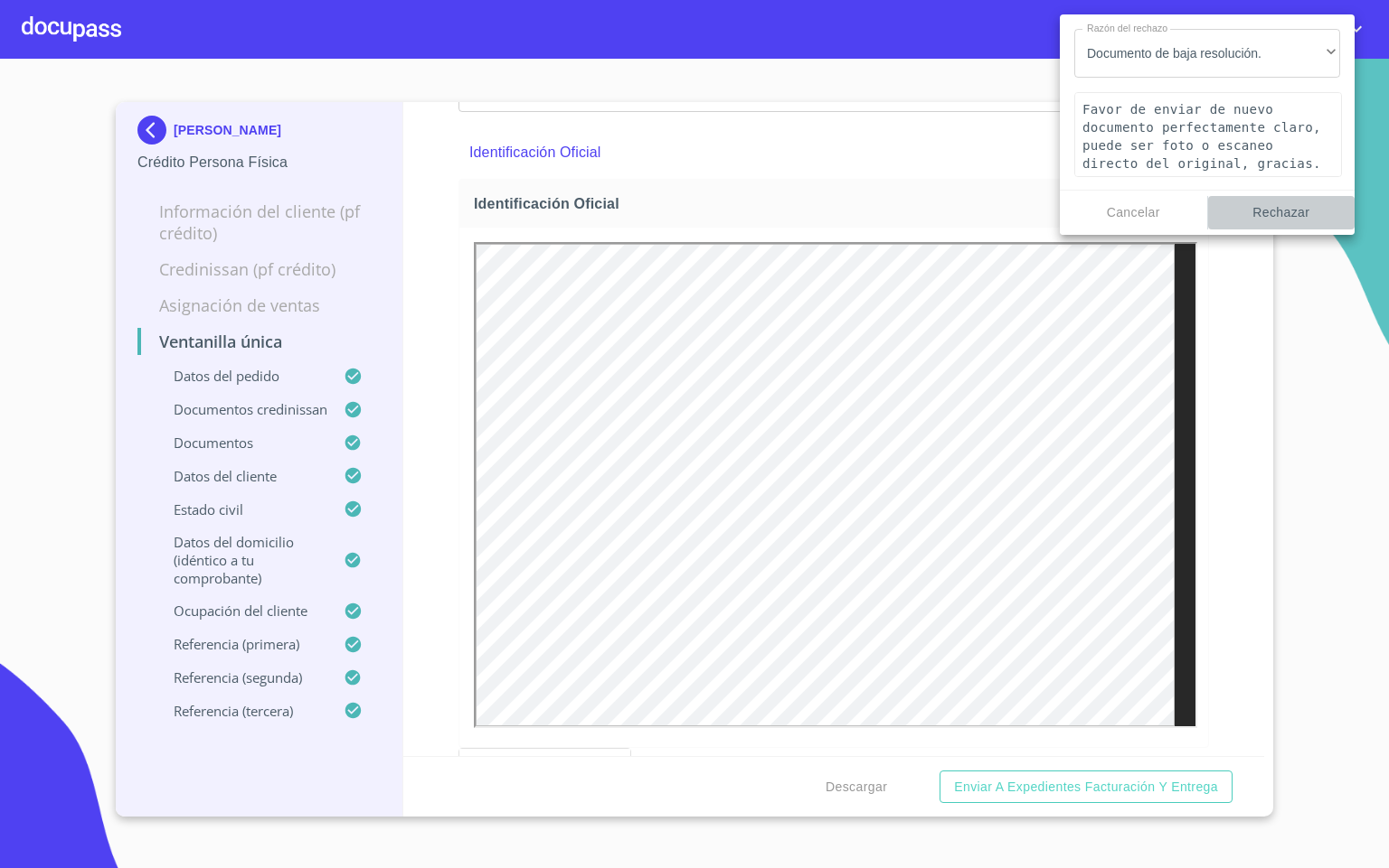
click at [1270, 212] on span "Rechazar" at bounding box center [1282, 212] width 133 height 23
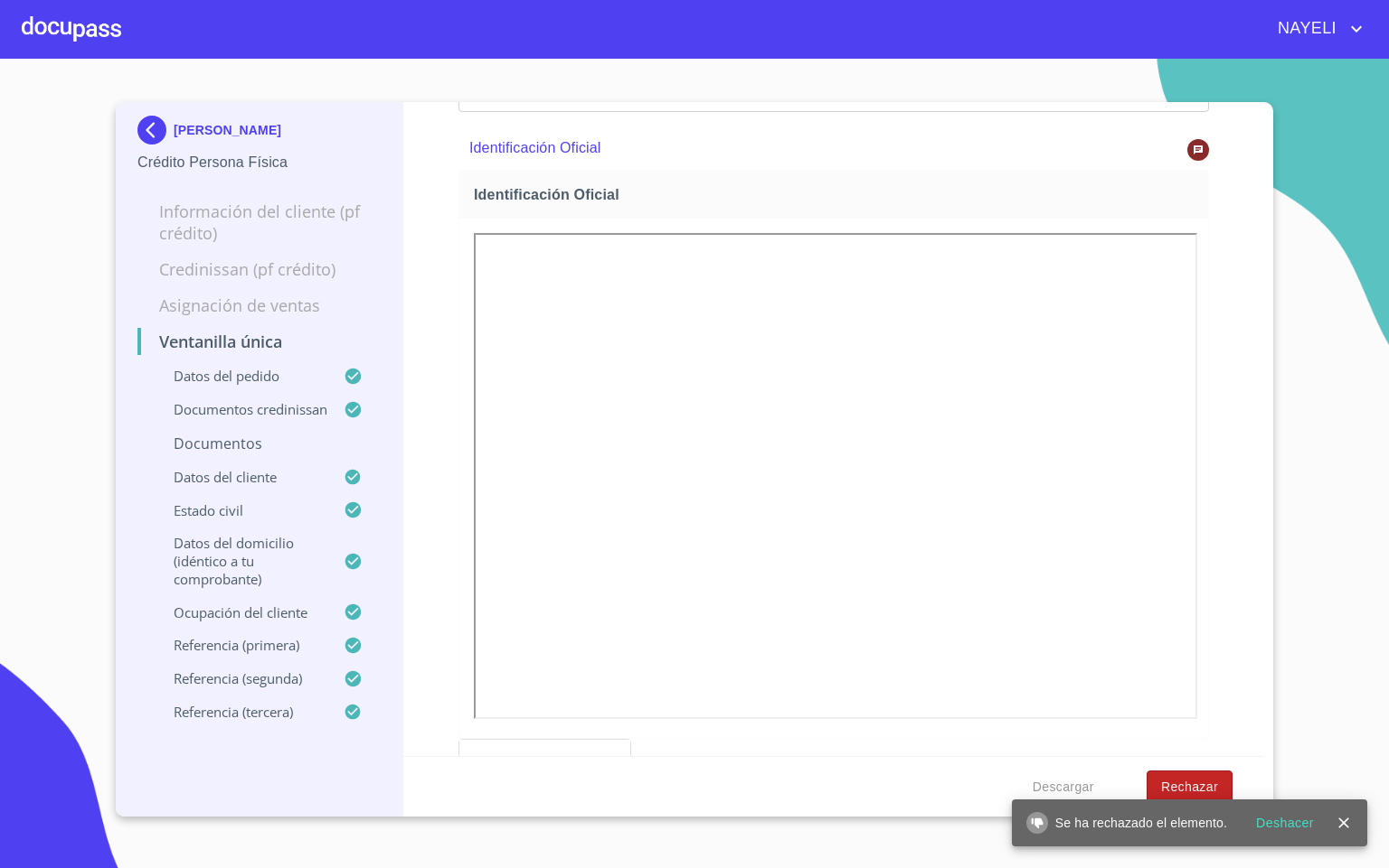
click at [1197, 792] on span "Rechazar" at bounding box center [1189, 787] width 57 height 23
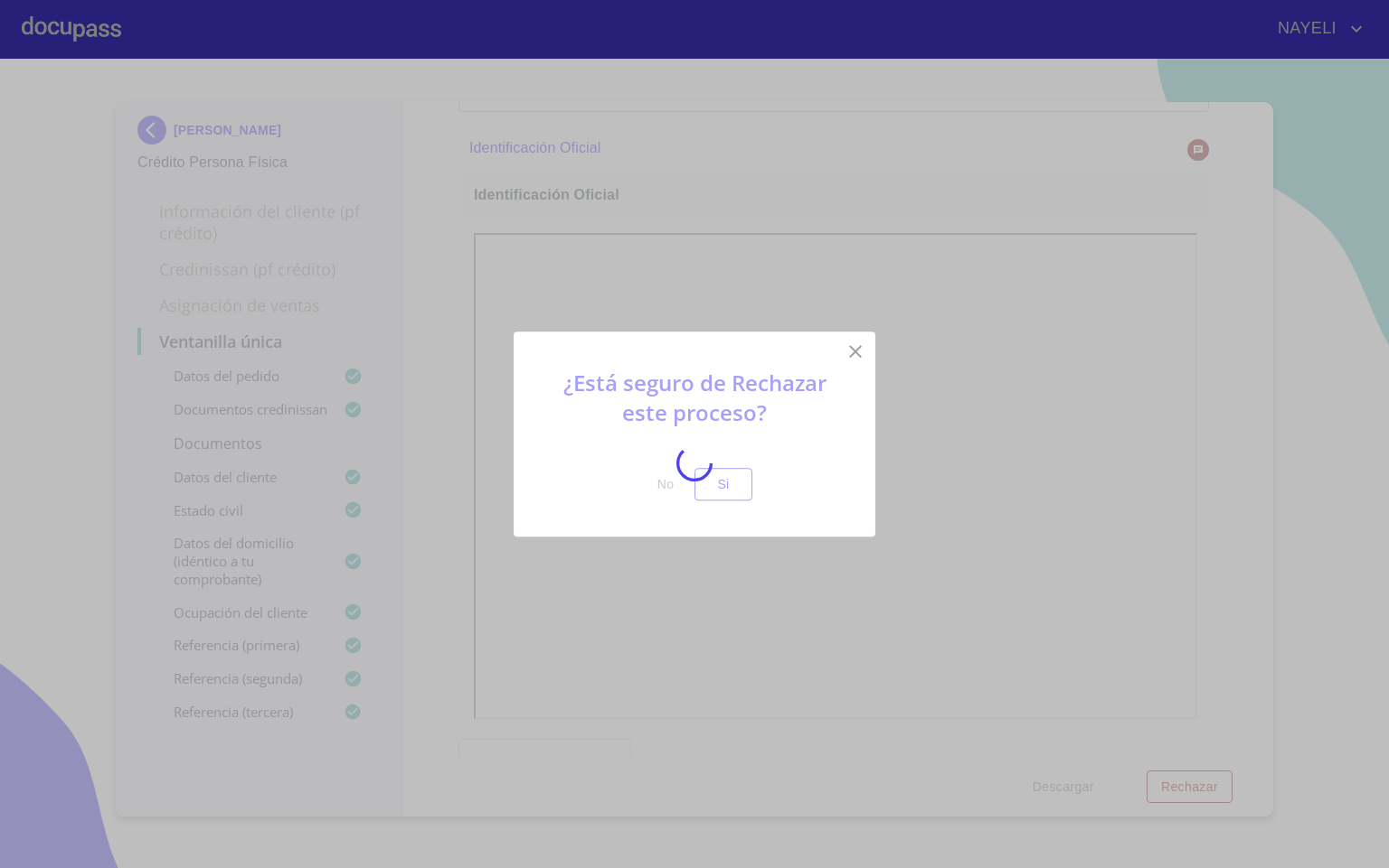
scroll to position [1626, 0]
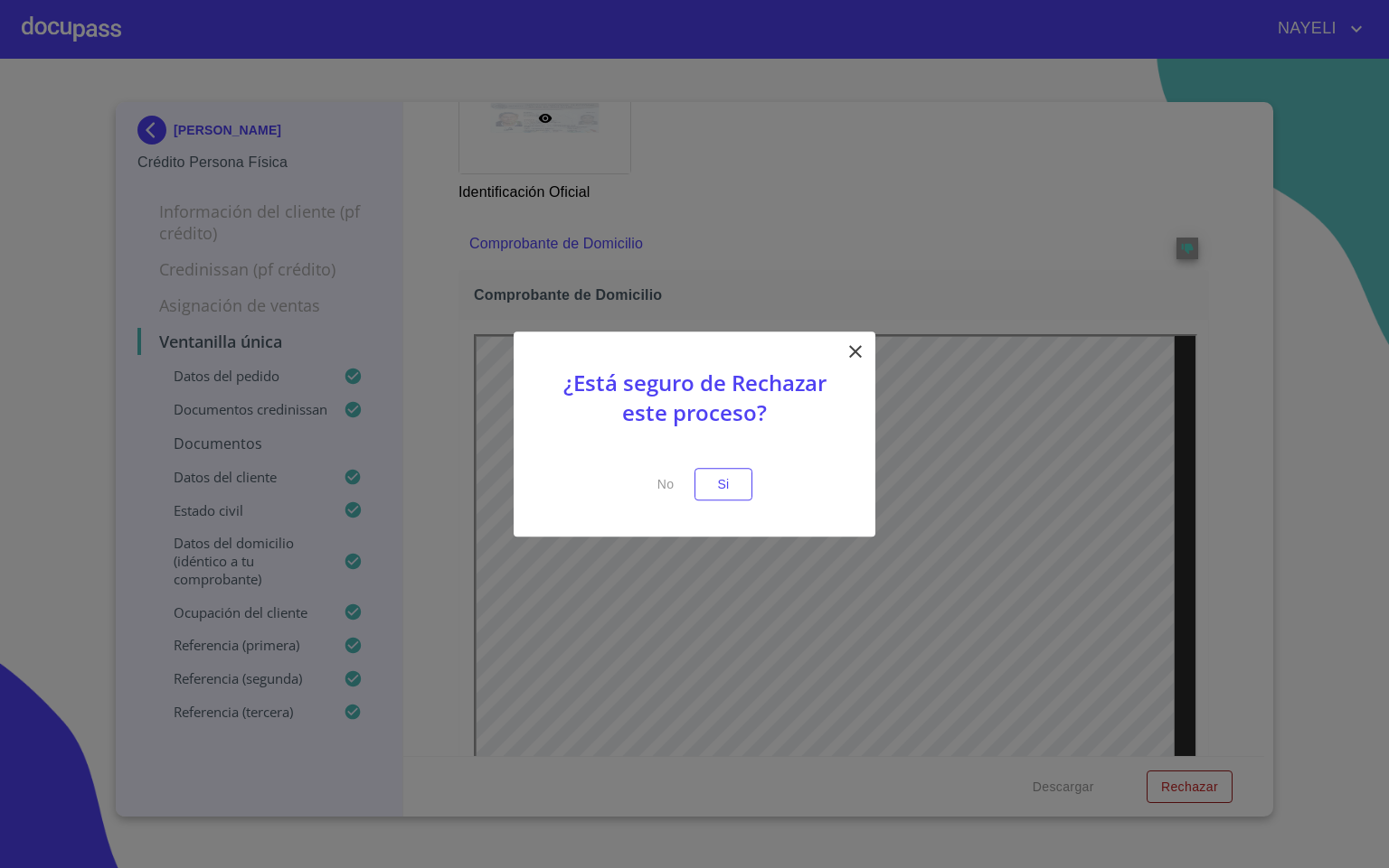
click at [738, 488] on button "Si" at bounding box center [723, 485] width 58 height 34
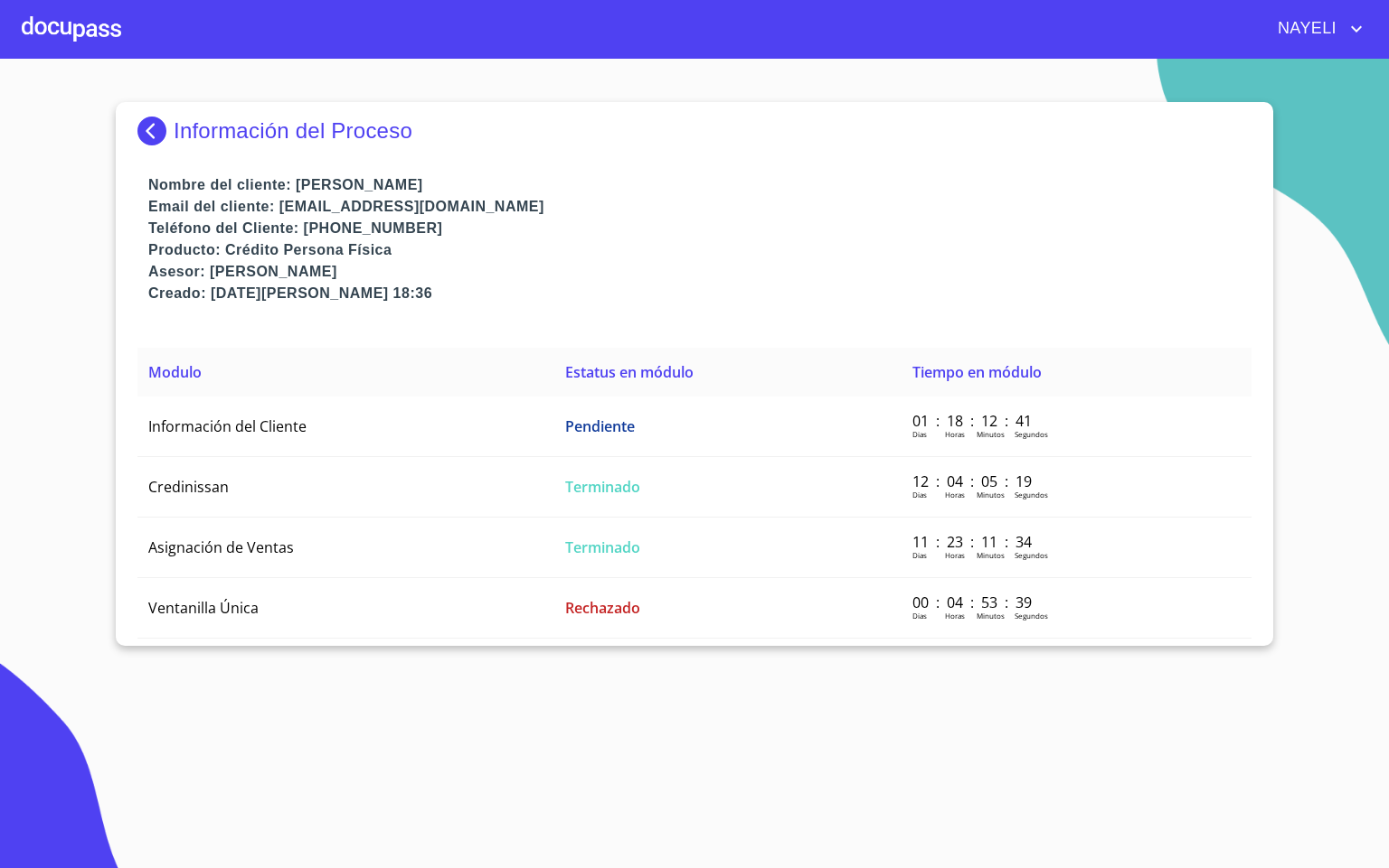
click at [65, 16] on div at bounding box center [71, 29] width 99 height 58
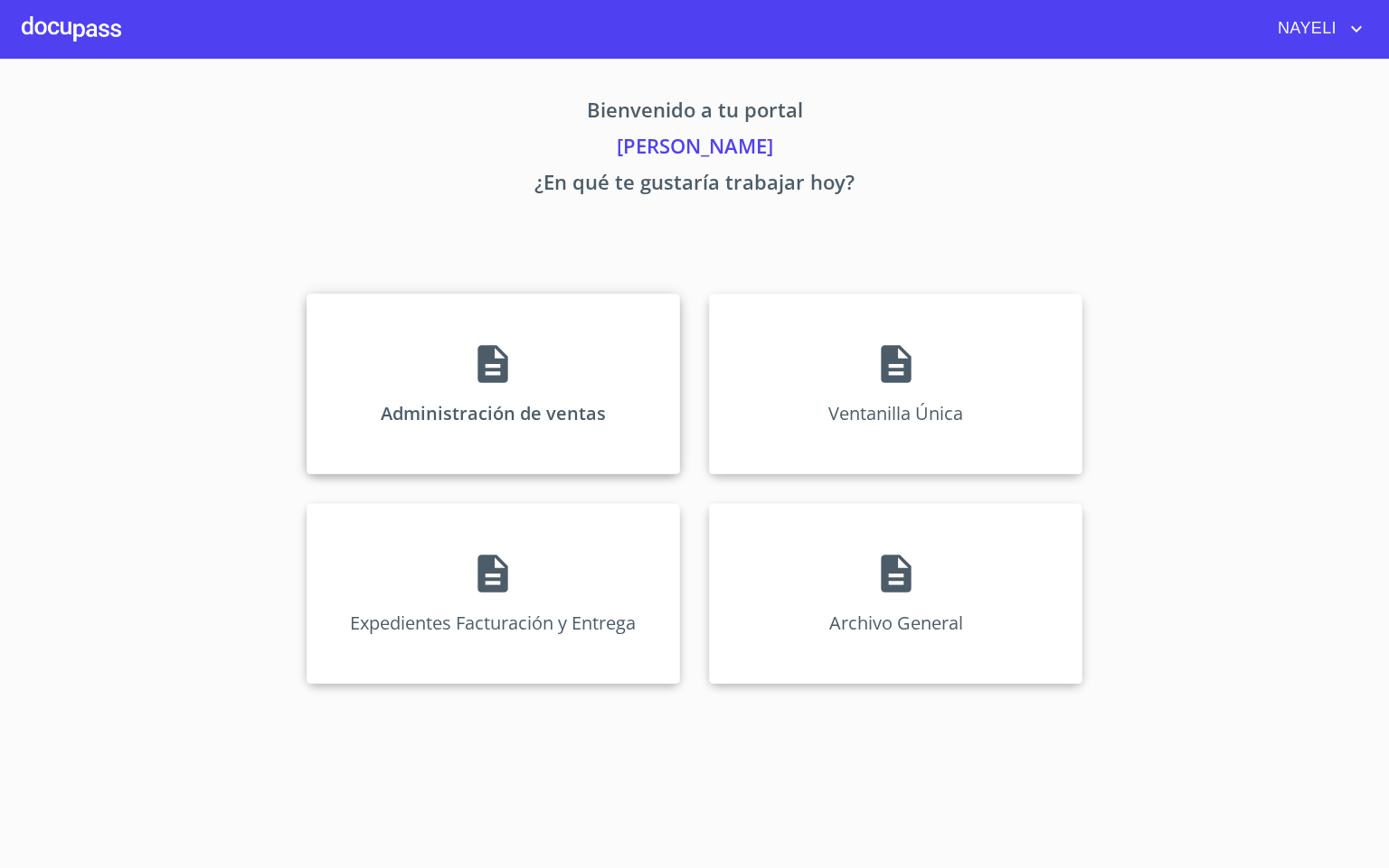
click at [404, 390] on div "Administración de ventas" at bounding box center [492, 383] width 373 height 181
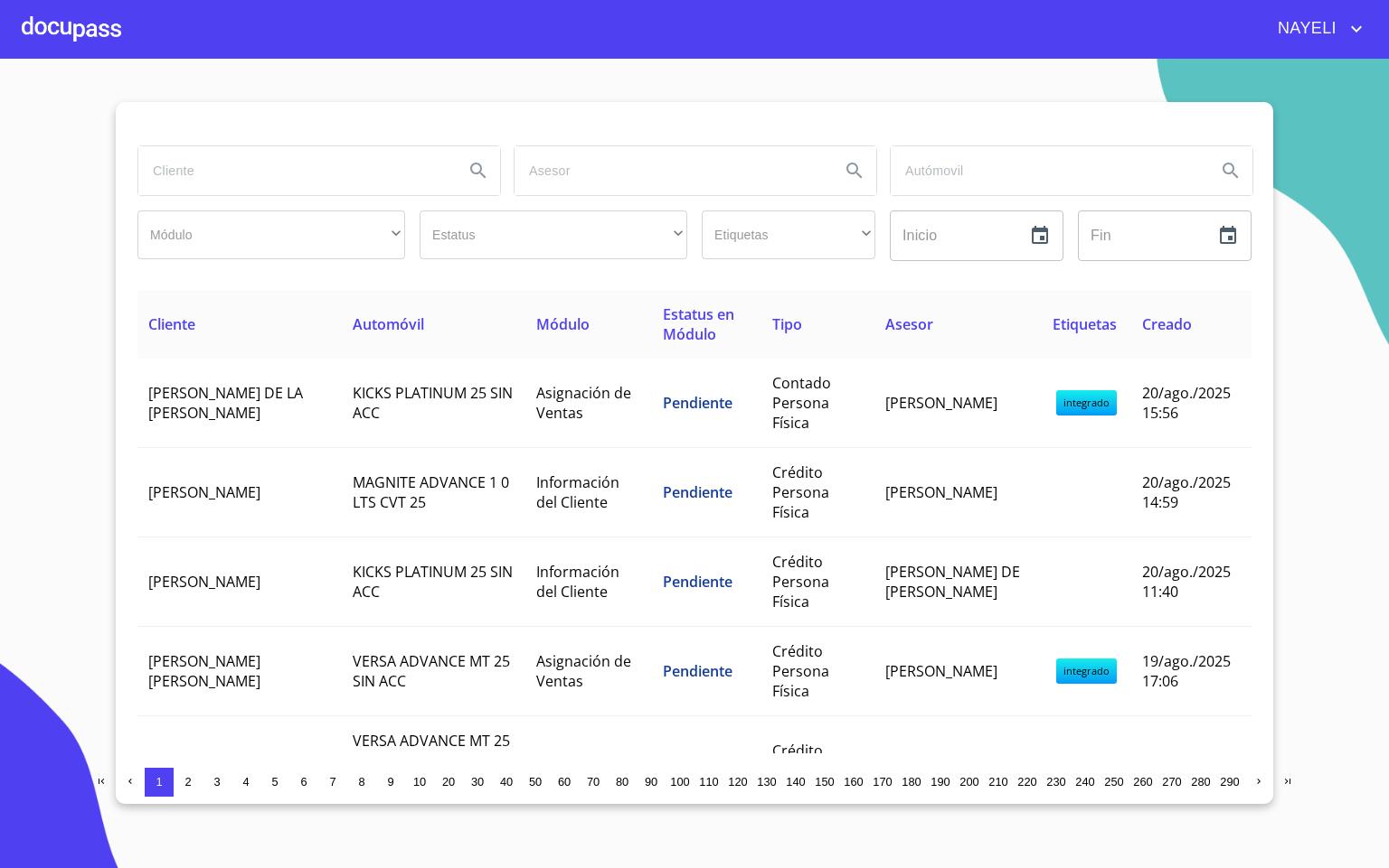
click at [318, 184] on input "search" at bounding box center [293, 171] width 311 height 49
type input "[PERSON_NAME]"
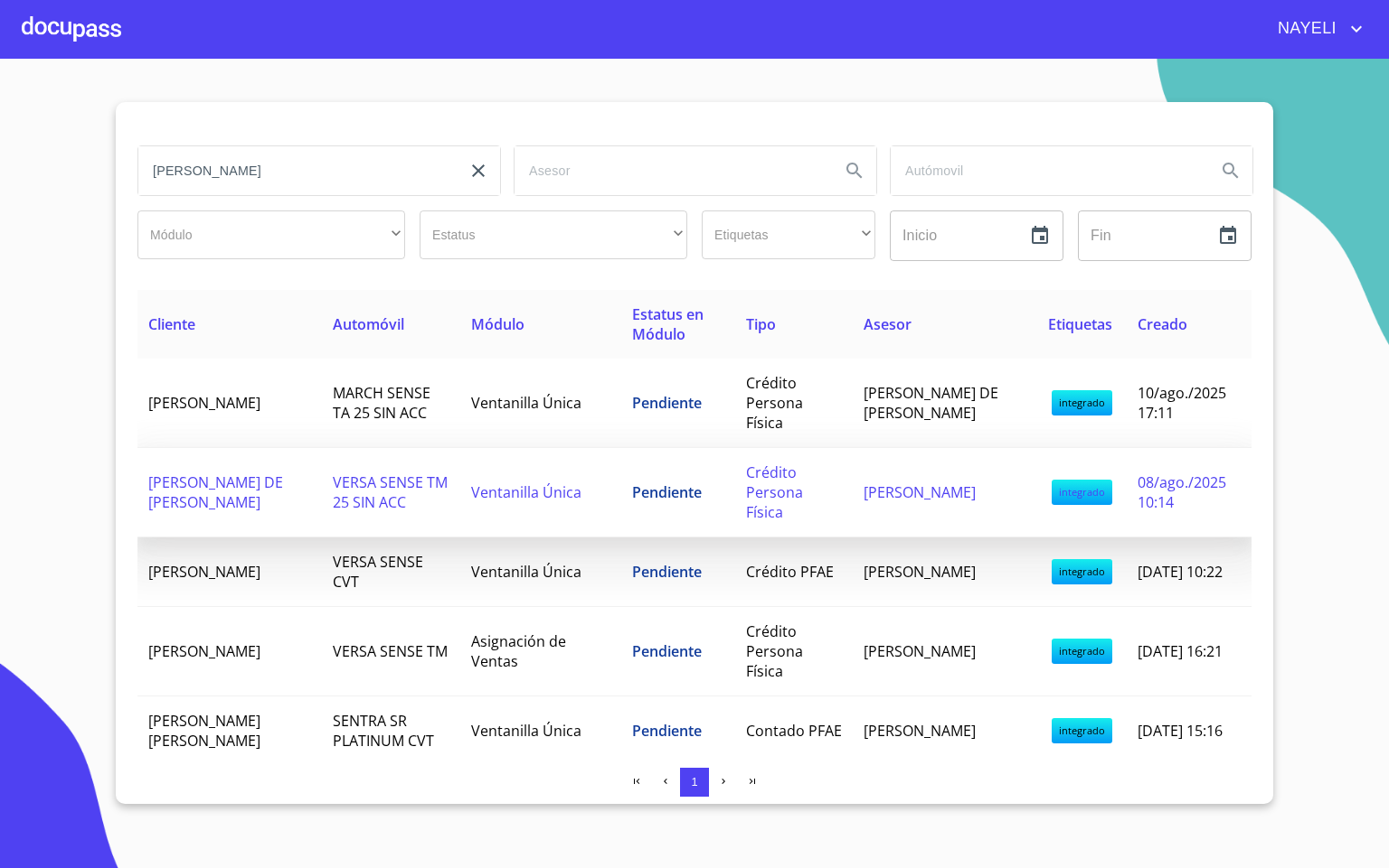
click at [322, 476] on td "VERSA SENSE TM 25 SIN ACC" at bounding box center [391, 493] width 138 height 90
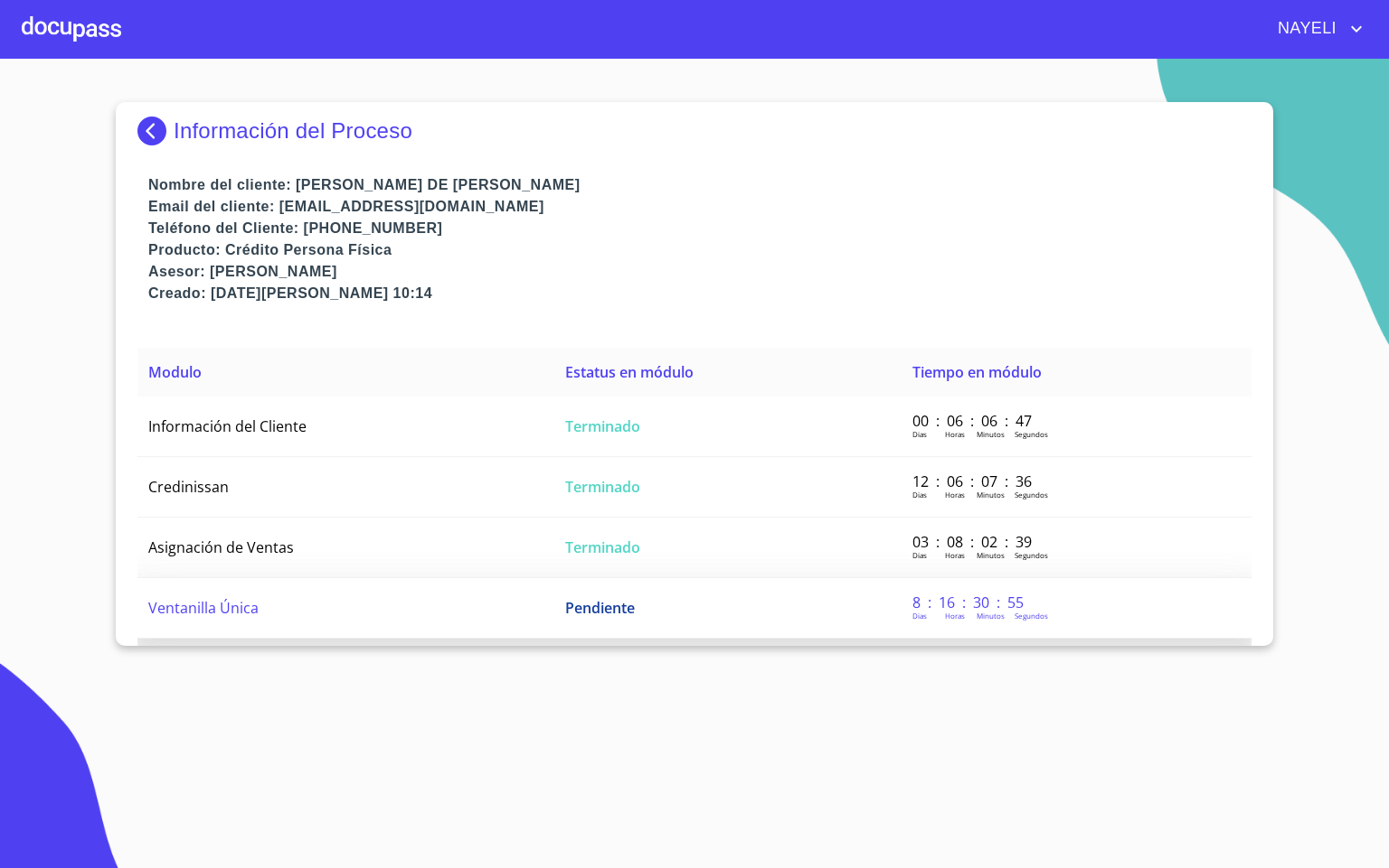
click at [383, 602] on td "Ventanilla Única" at bounding box center [345, 608] width 417 height 61
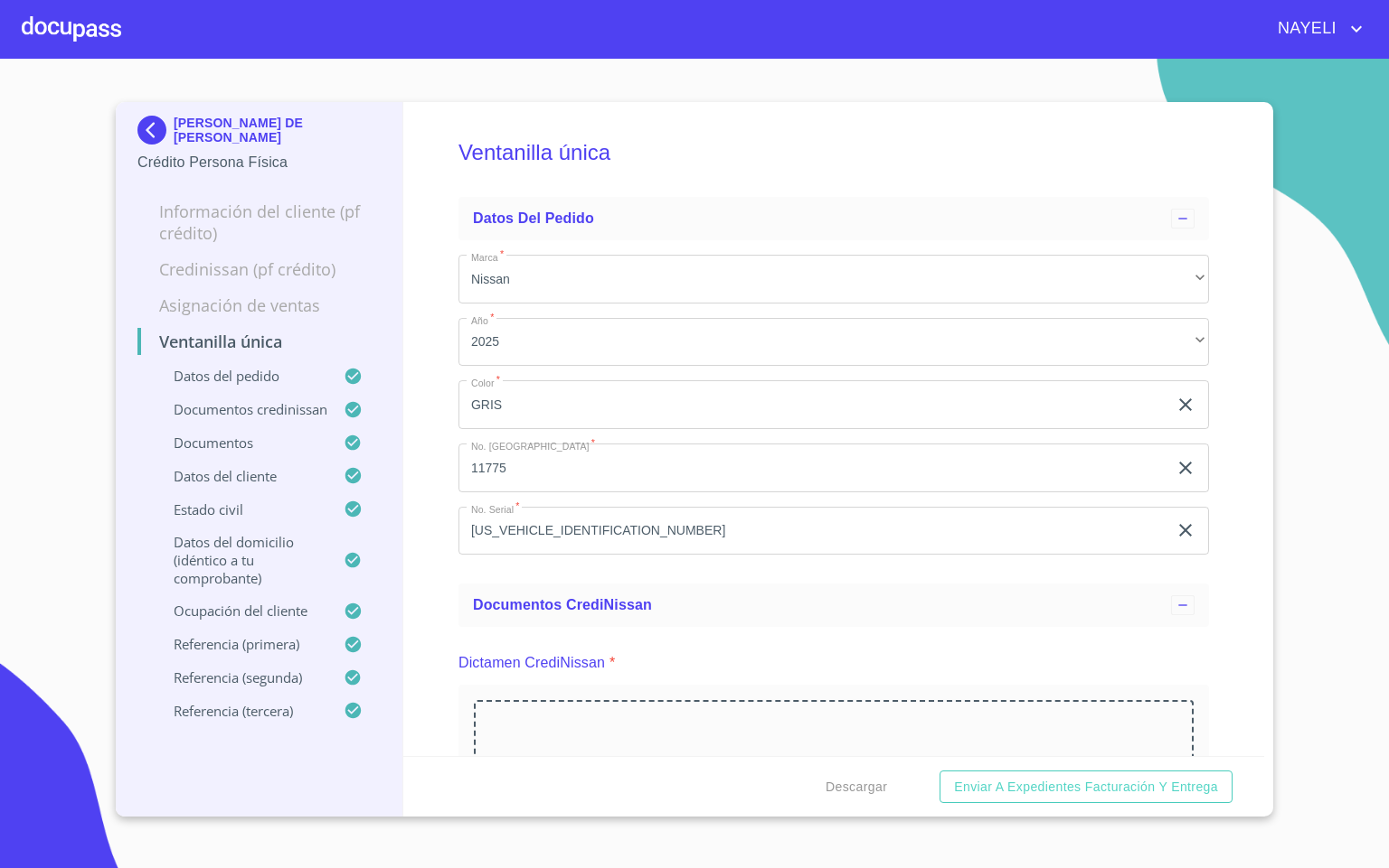
click at [429, 675] on div "Ventanilla única Datos del pedido Marca   * Nissan ​ Año   * 2025 ​ Color   * G…" at bounding box center [834, 429] width 861 height 655
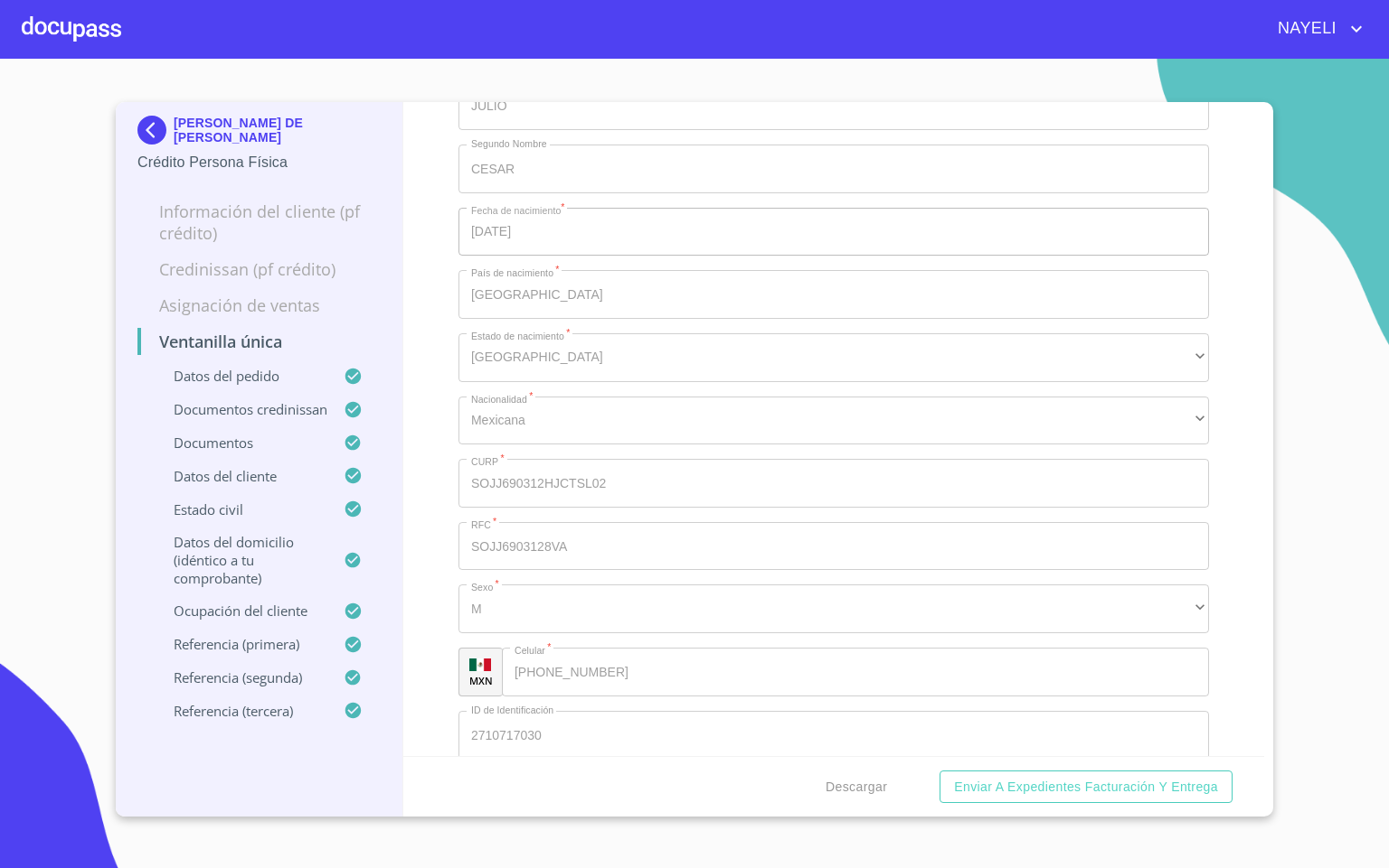
scroll to position [6642, 0]
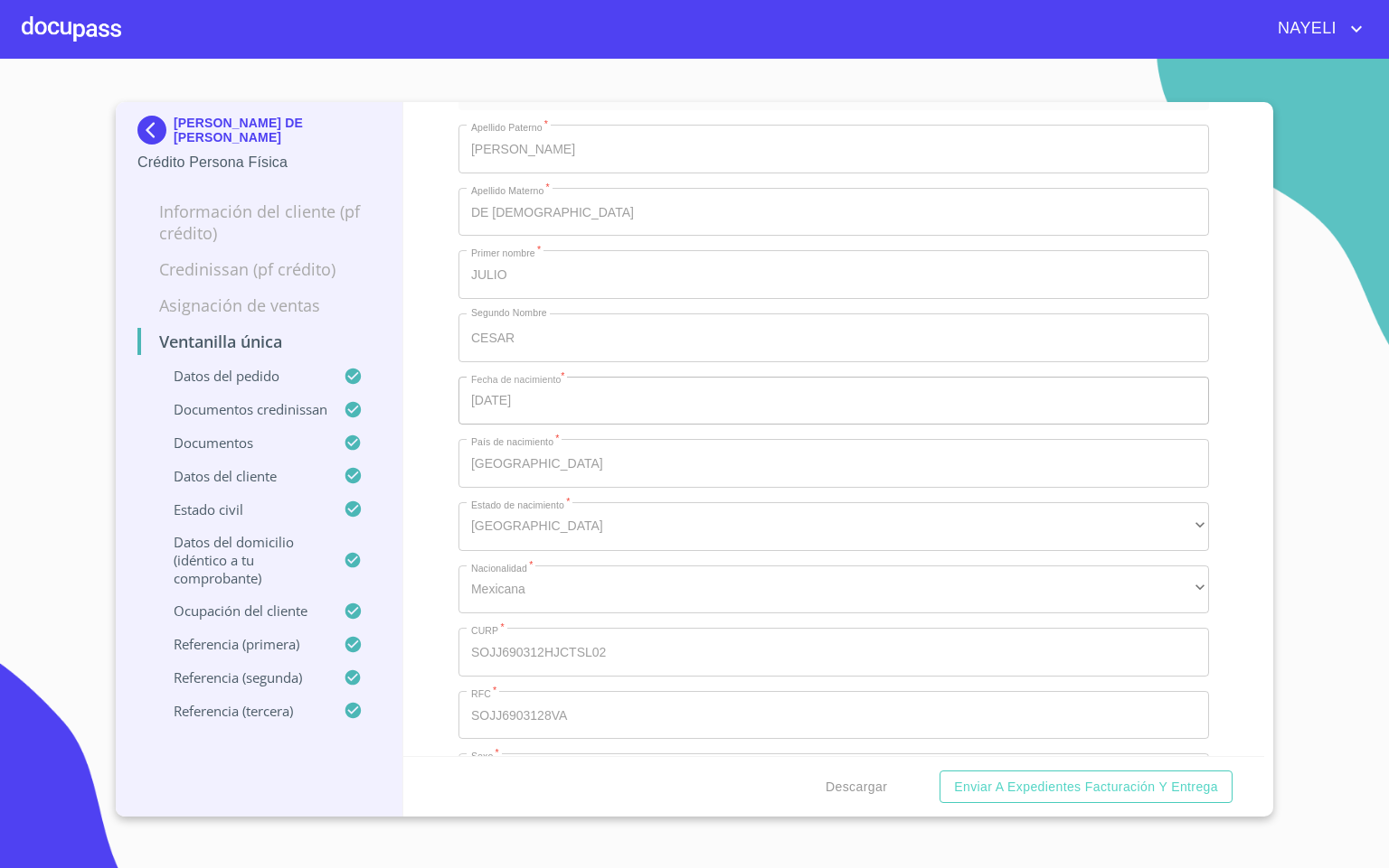
click at [74, 22] on div at bounding box center [71, 29] width 99 height 58
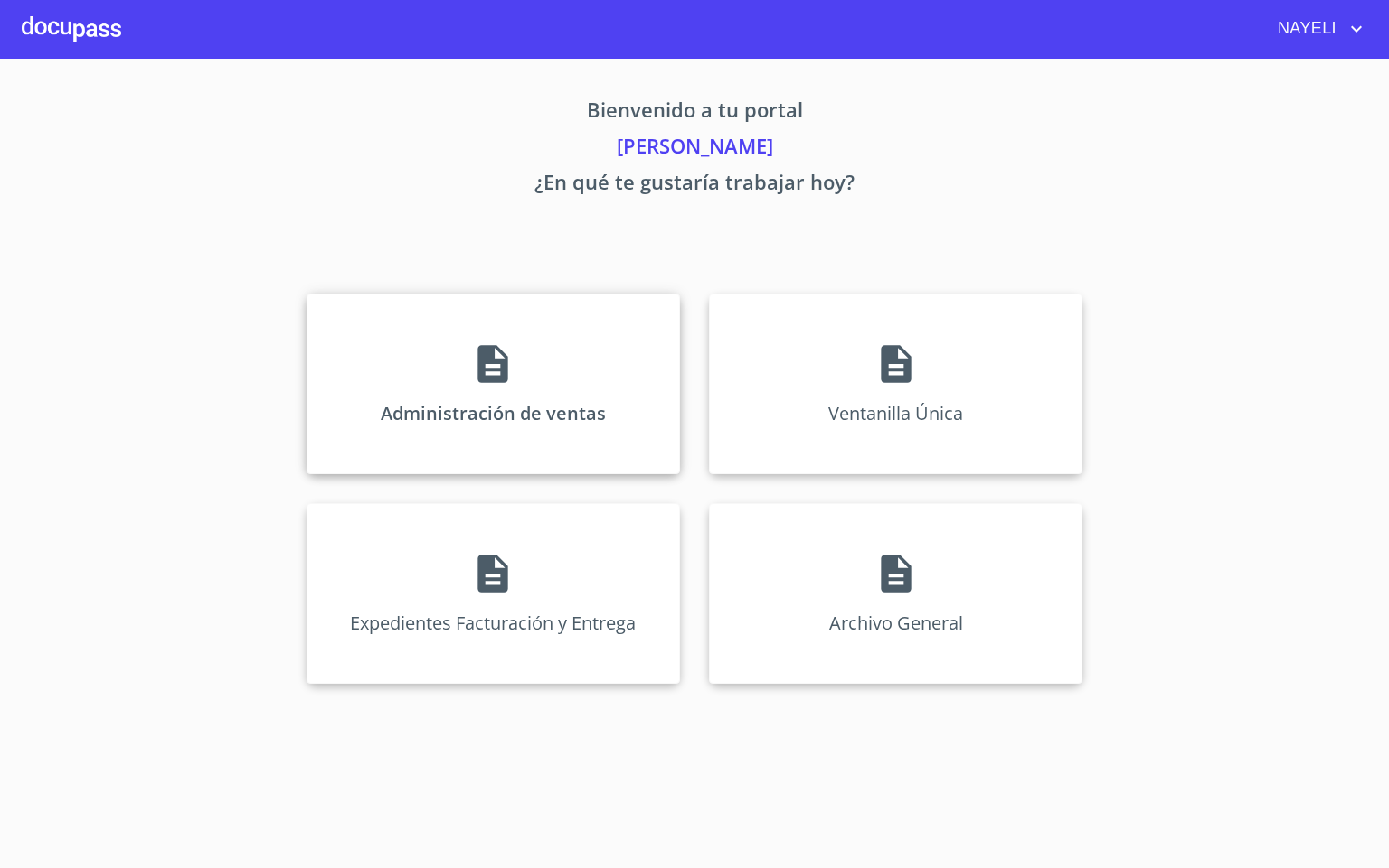
click at [448, 370] on div "Administración de ventas" at bounding box center [492, 383] width 373 height 181
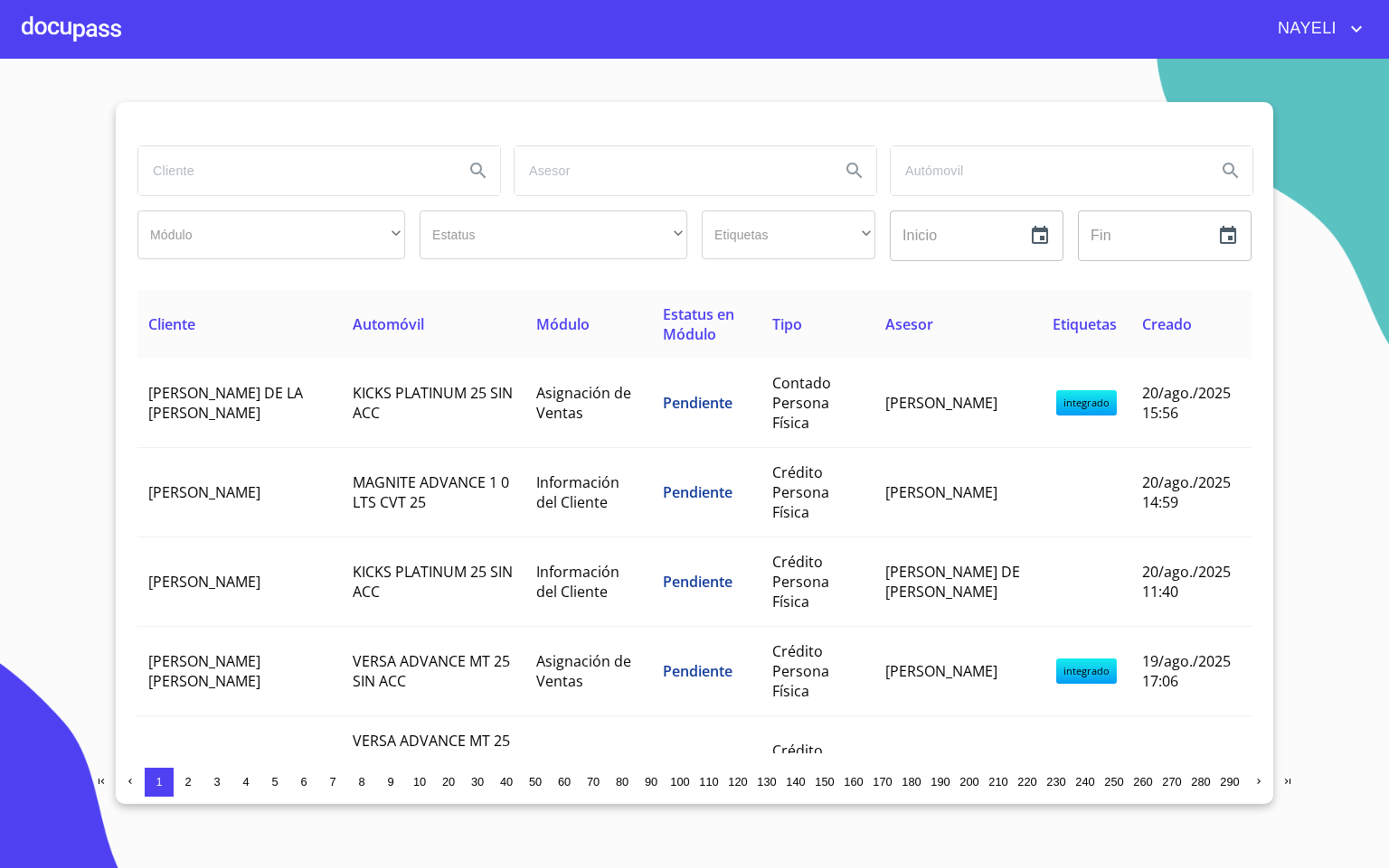
click at [301, 206] on div "Módulo ​ ​" at bounding box center [271, 236] width 283 height 65
click at [293, 172] on input "search" at bounding box center [293, 171] width 311 height 49
type input "[PERSON_NAME]"
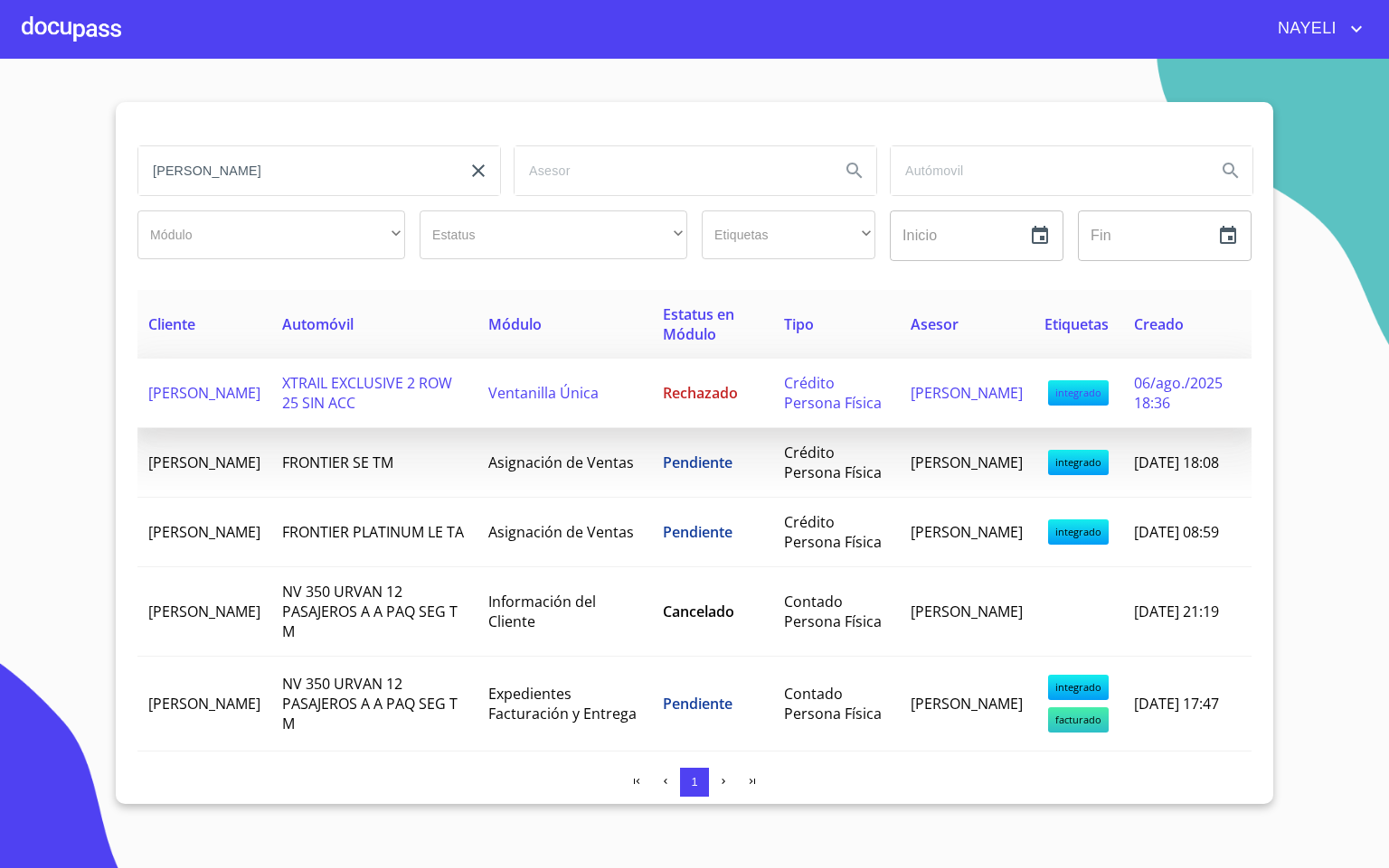
click at [333, 410] on span "XTRAIL EXCLUSIVE 2 ROW 25 SIN ACC" at bounding box center [367, 393] width 170 height 40
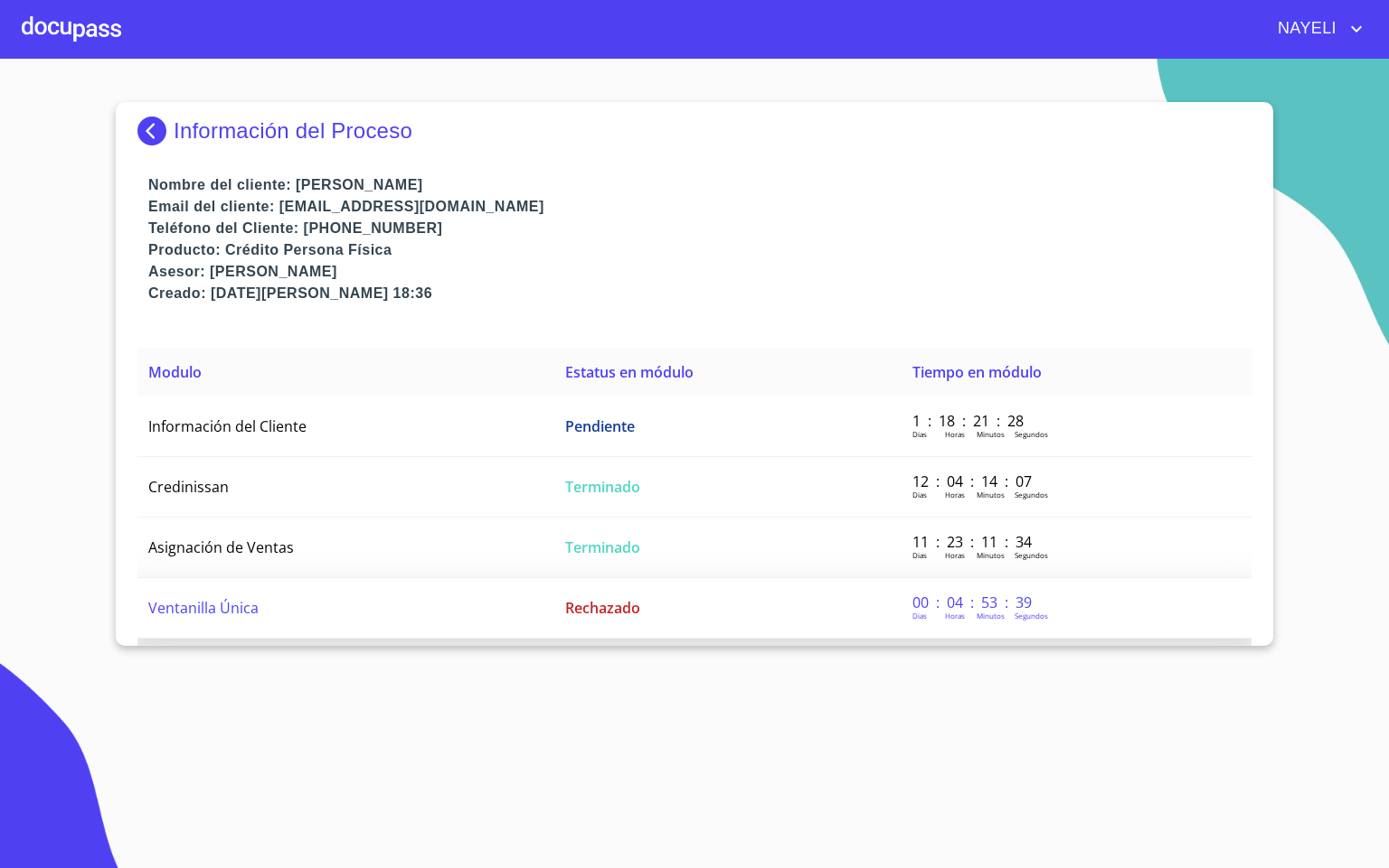
click at [272, 602] on td "Ventanilla Única" at bounding box center [345, 608] width 417 height 61
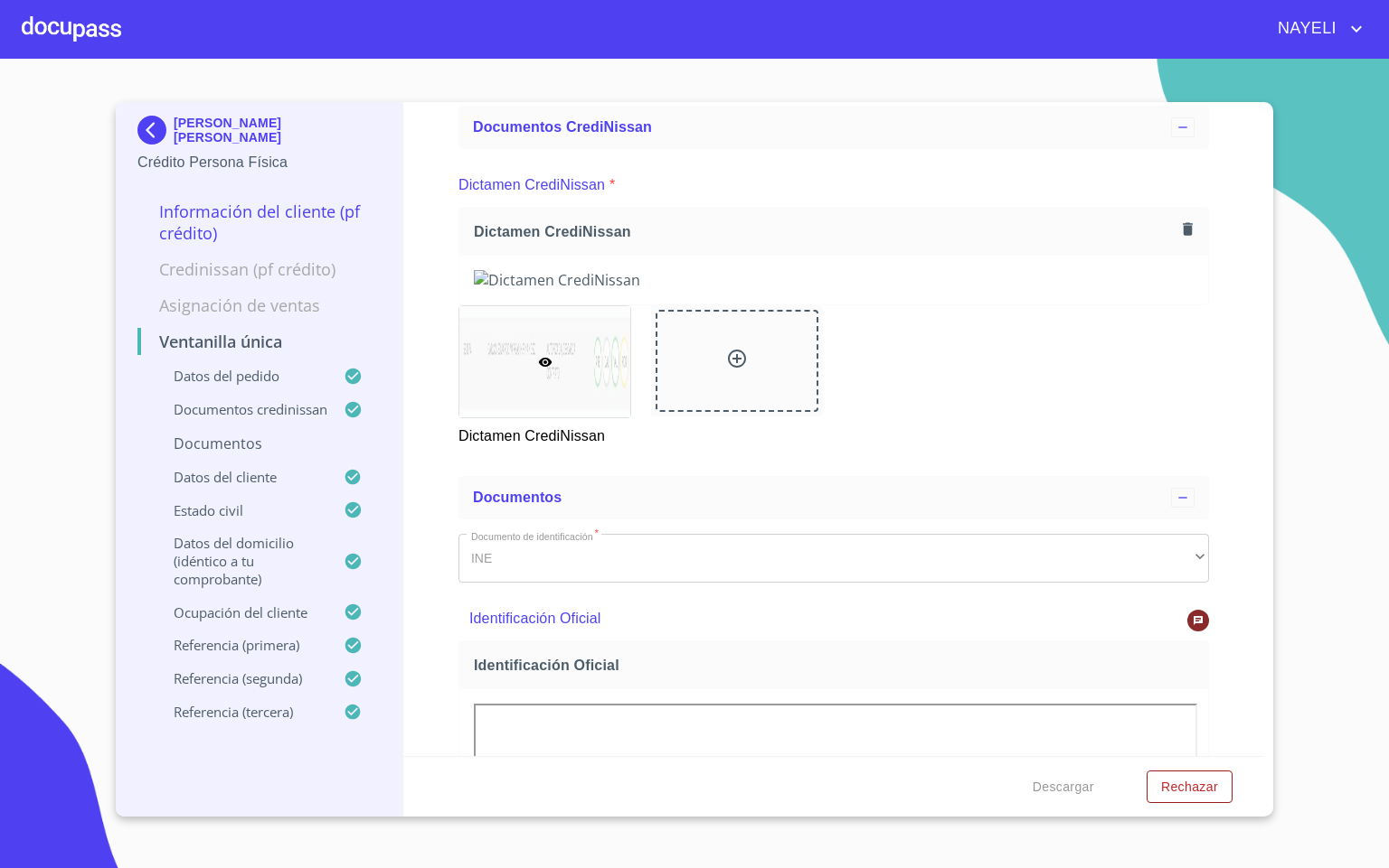
scroll to position [407, 0]
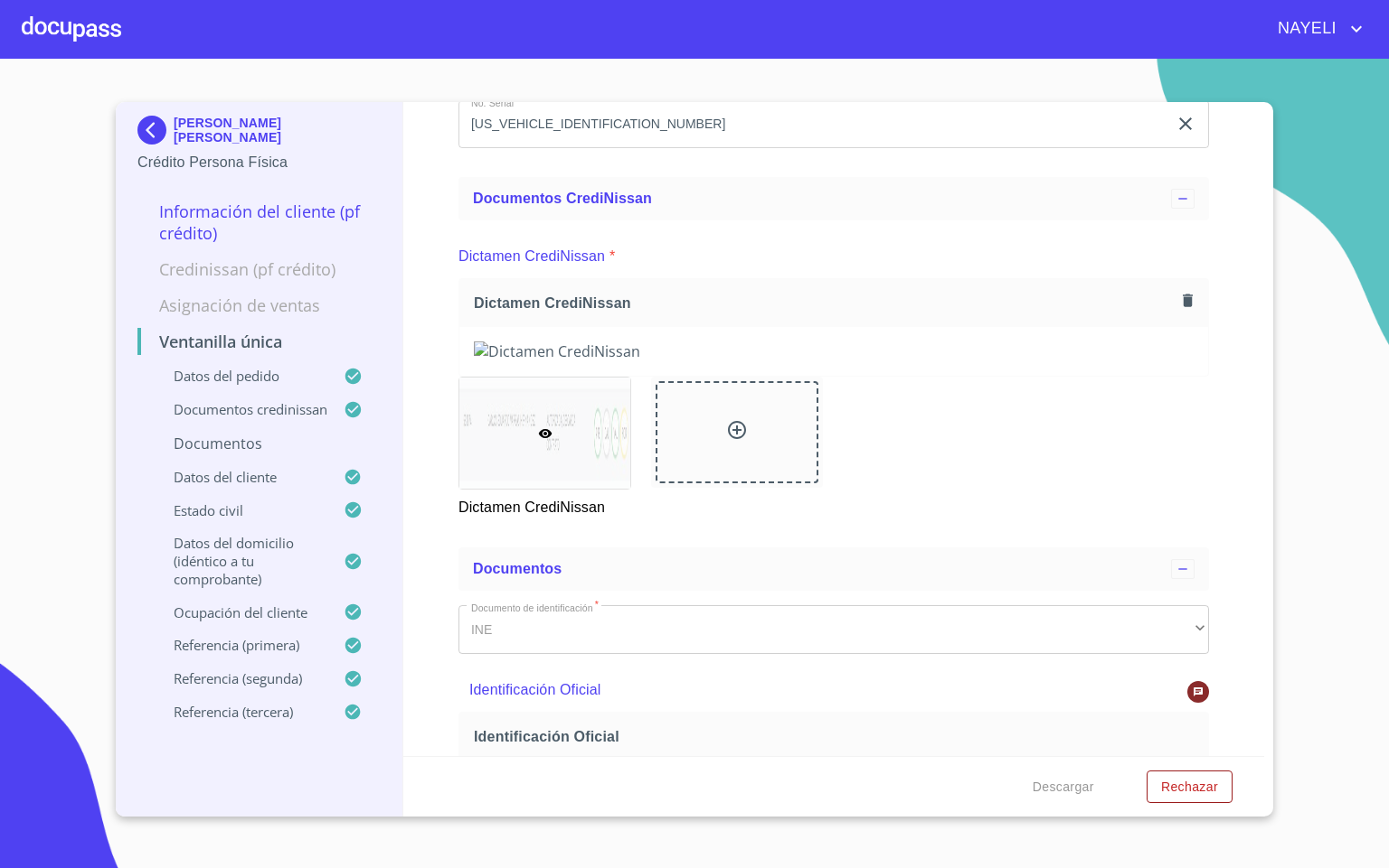
click at [98, 49] on div at bounding box center [71, 29] width 99 height 58
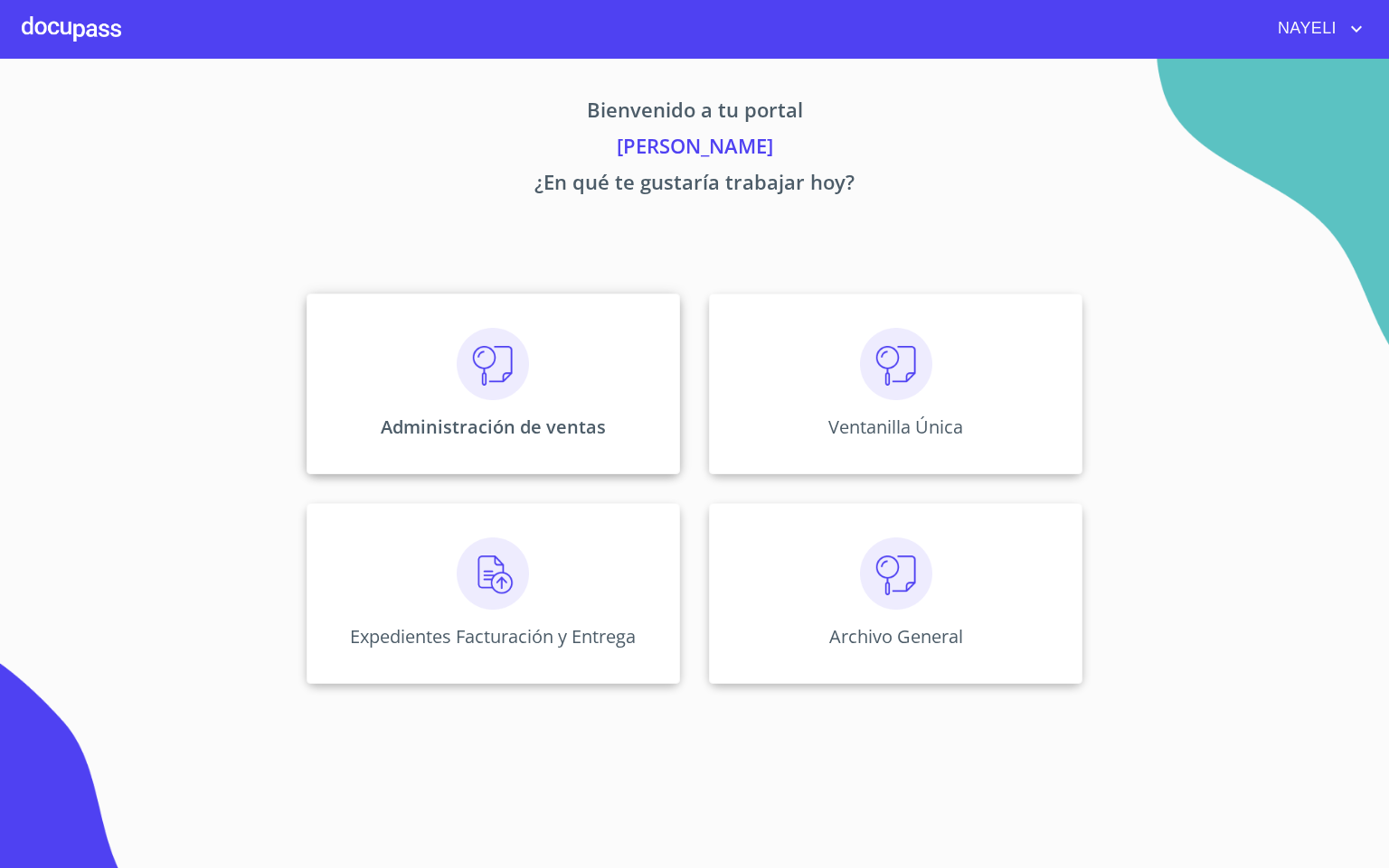
click at [538, 410] on div "Administración de ventas" at bounding box center [492, 383] width 373 height 181
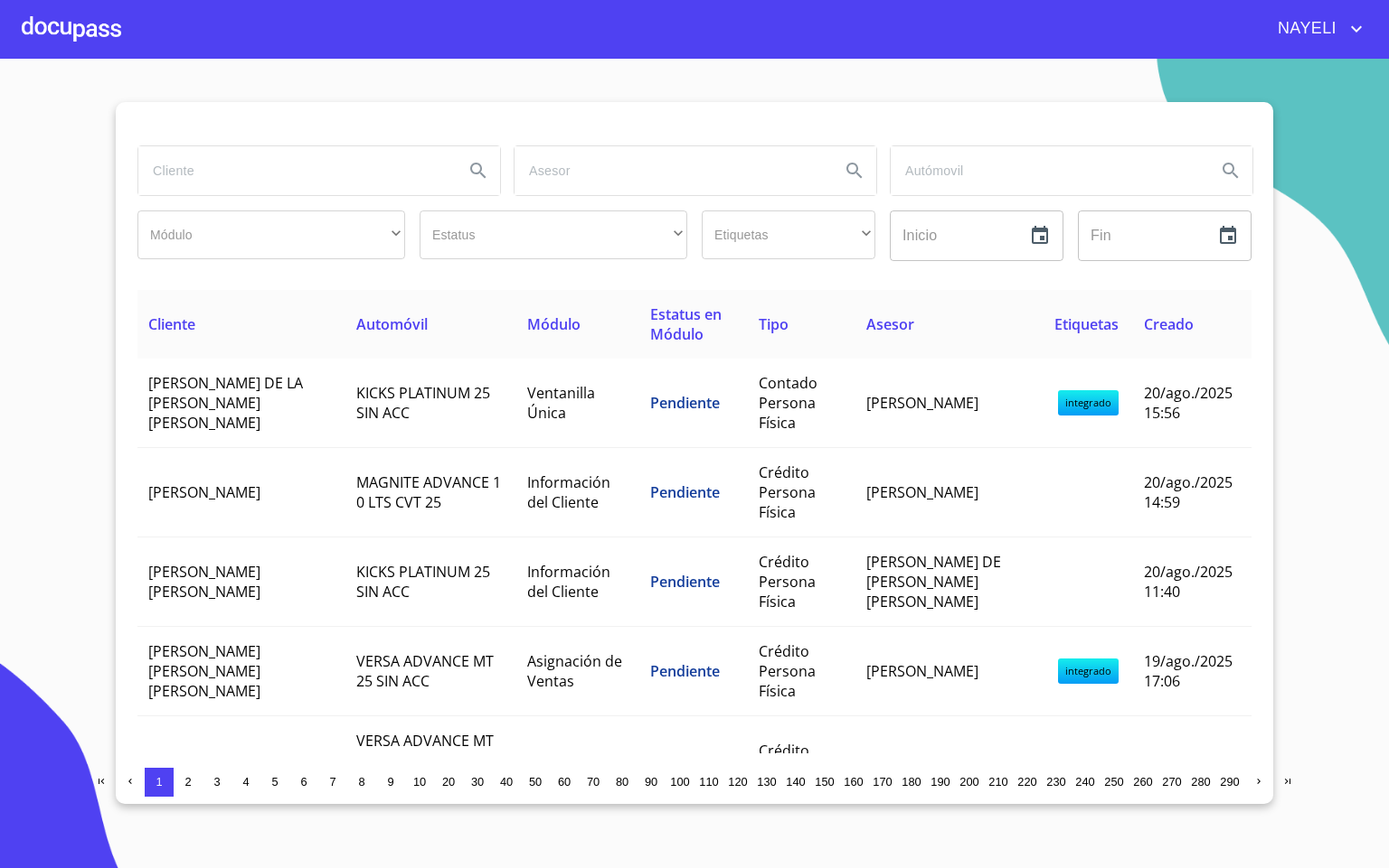
click at [320, 165] on input "search" at bounding box center [293, 171] width 311 height 49
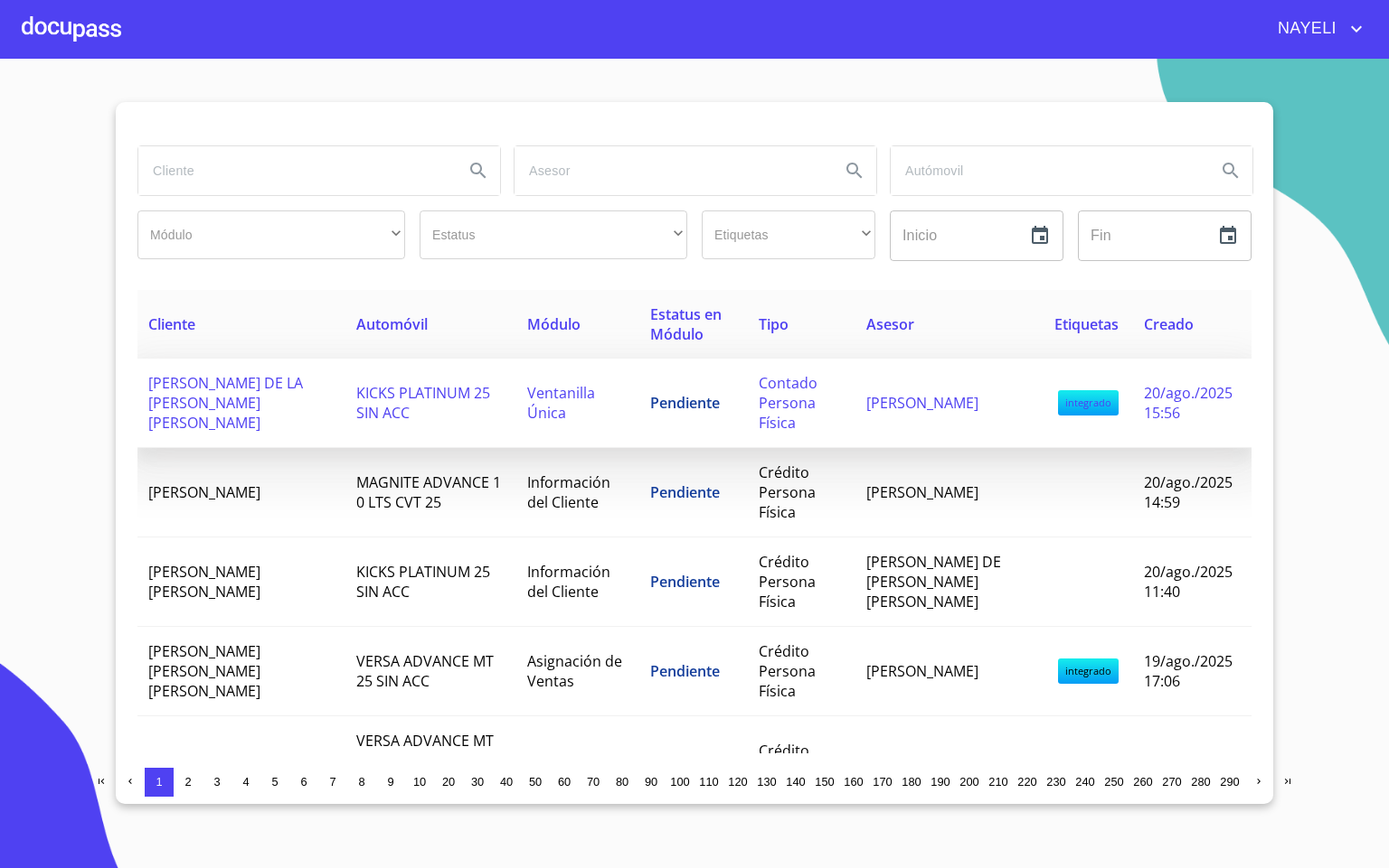
click at [670, 397] on span "Pendiente" at bounding box center [685, 403] width 70 height 20
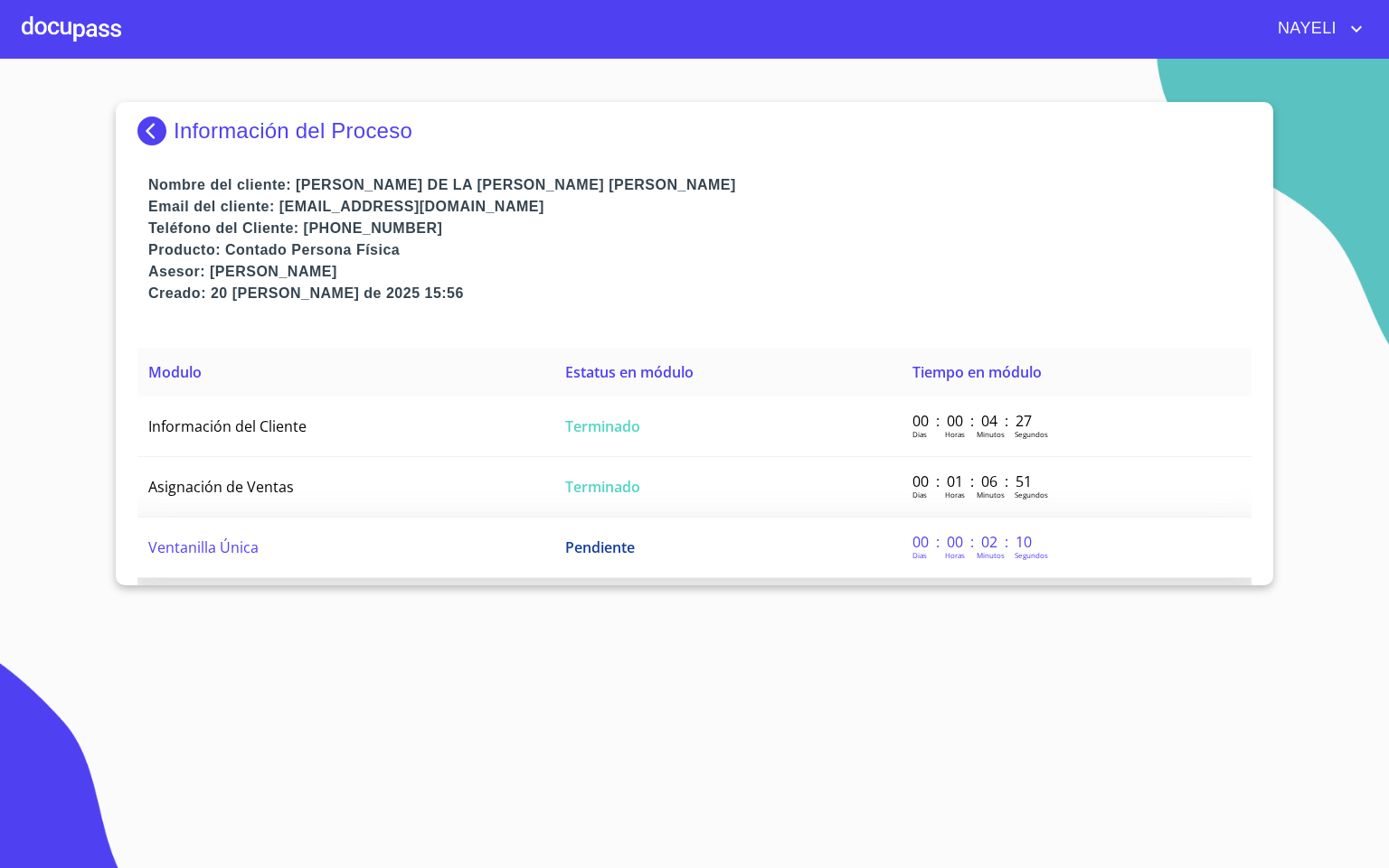
click at [381, 547] on td "Ventanilla Única" at bounding box center [345, 547] width 417 height 61
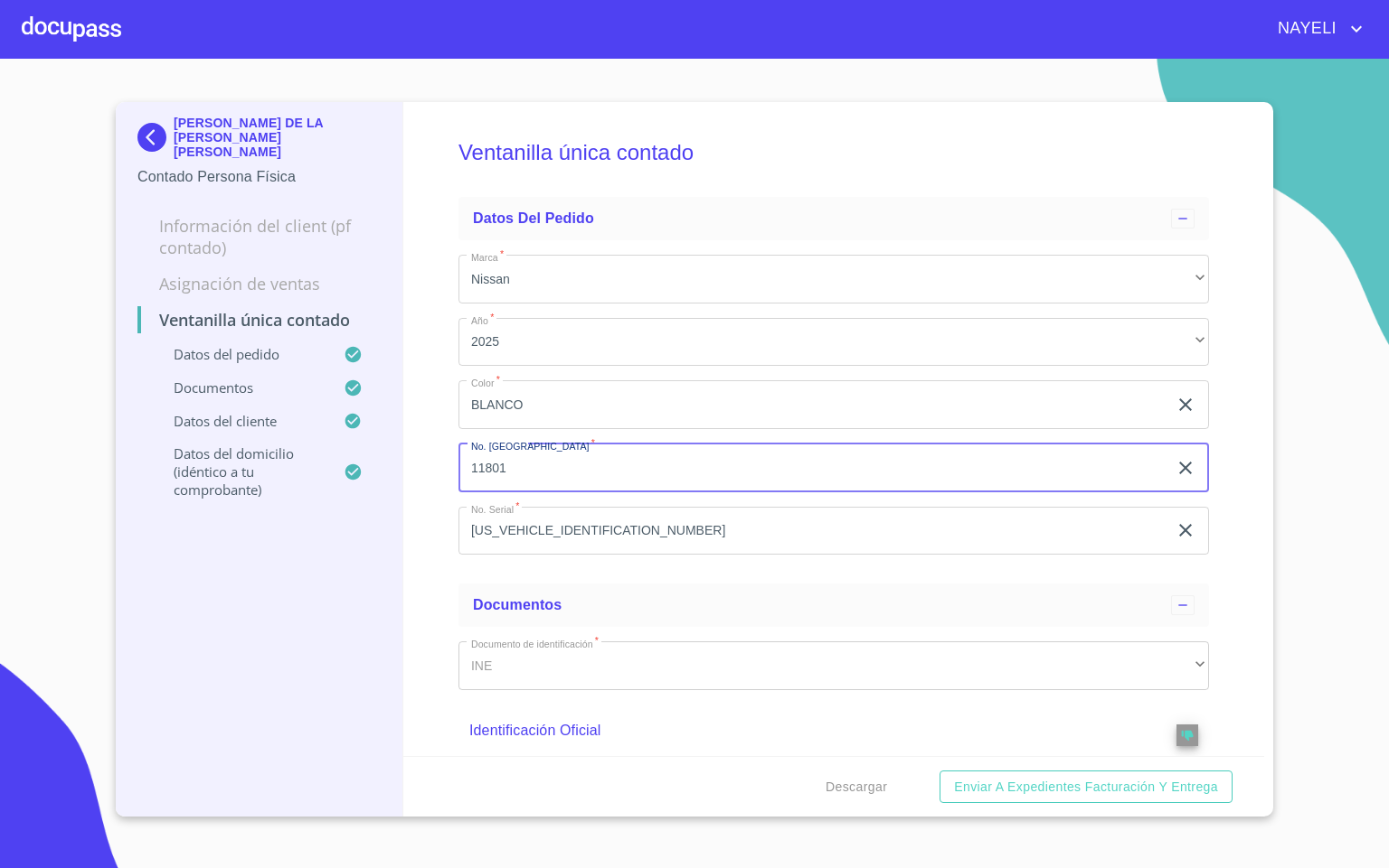
drag, startPoint x: 933, startPoint y: 475, endPoint x: 441, endPoint y: 509, distance: 493.2
click at [442, 509] on div "Ventanilla única contado Datos del pedido Marca   * Nissan ​ Año   * 2025 ​ Col…" at bounding box center [834, 429] width 861 height 655
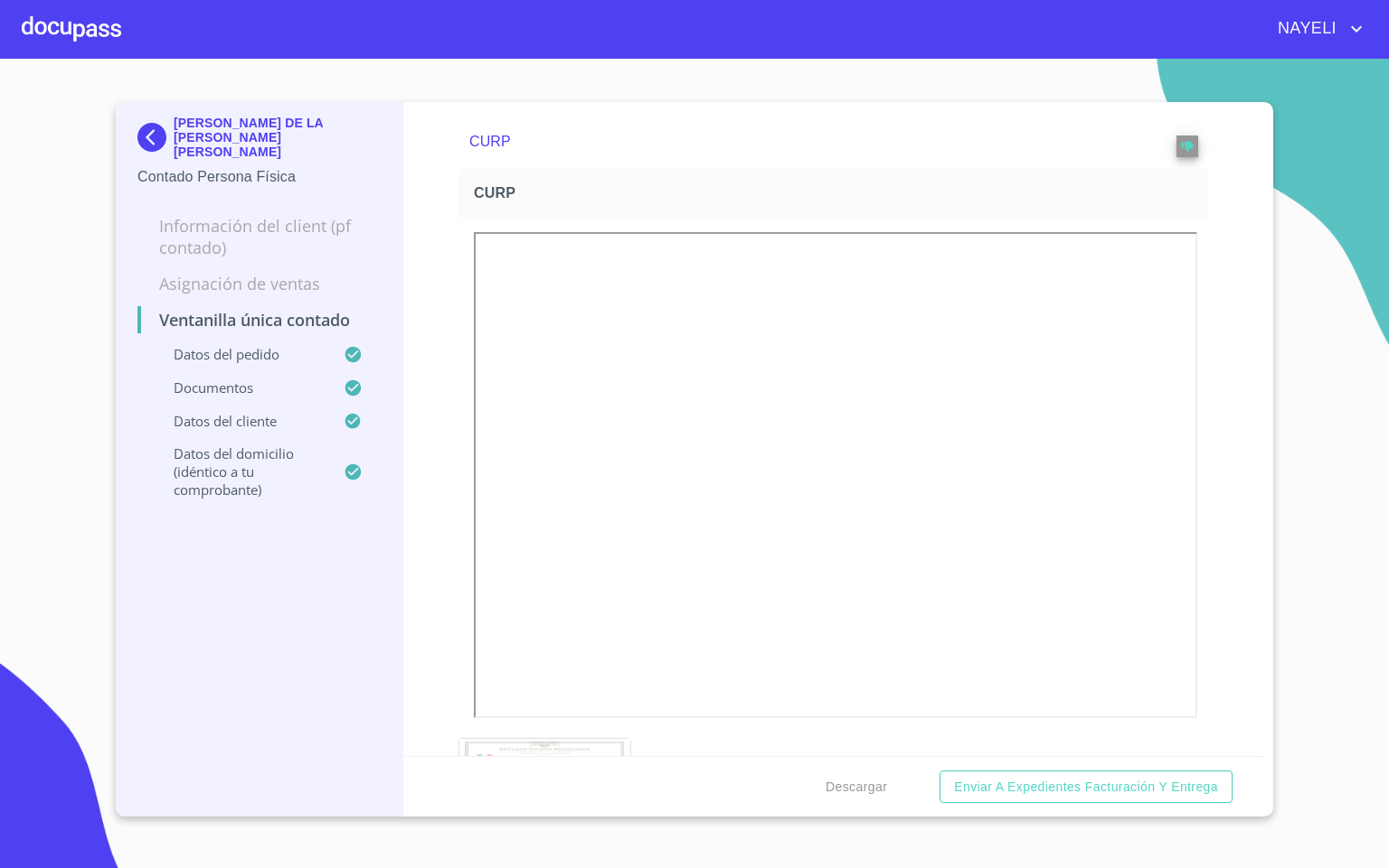
scroll to position [2169, 0]
click at [1197, 592] on div "Ventanilla única contado Datos del pedido Marca   * Nissan ​ Año   * 2025 ​ Col…" at bounding box center [834, 429] width 861 height 655
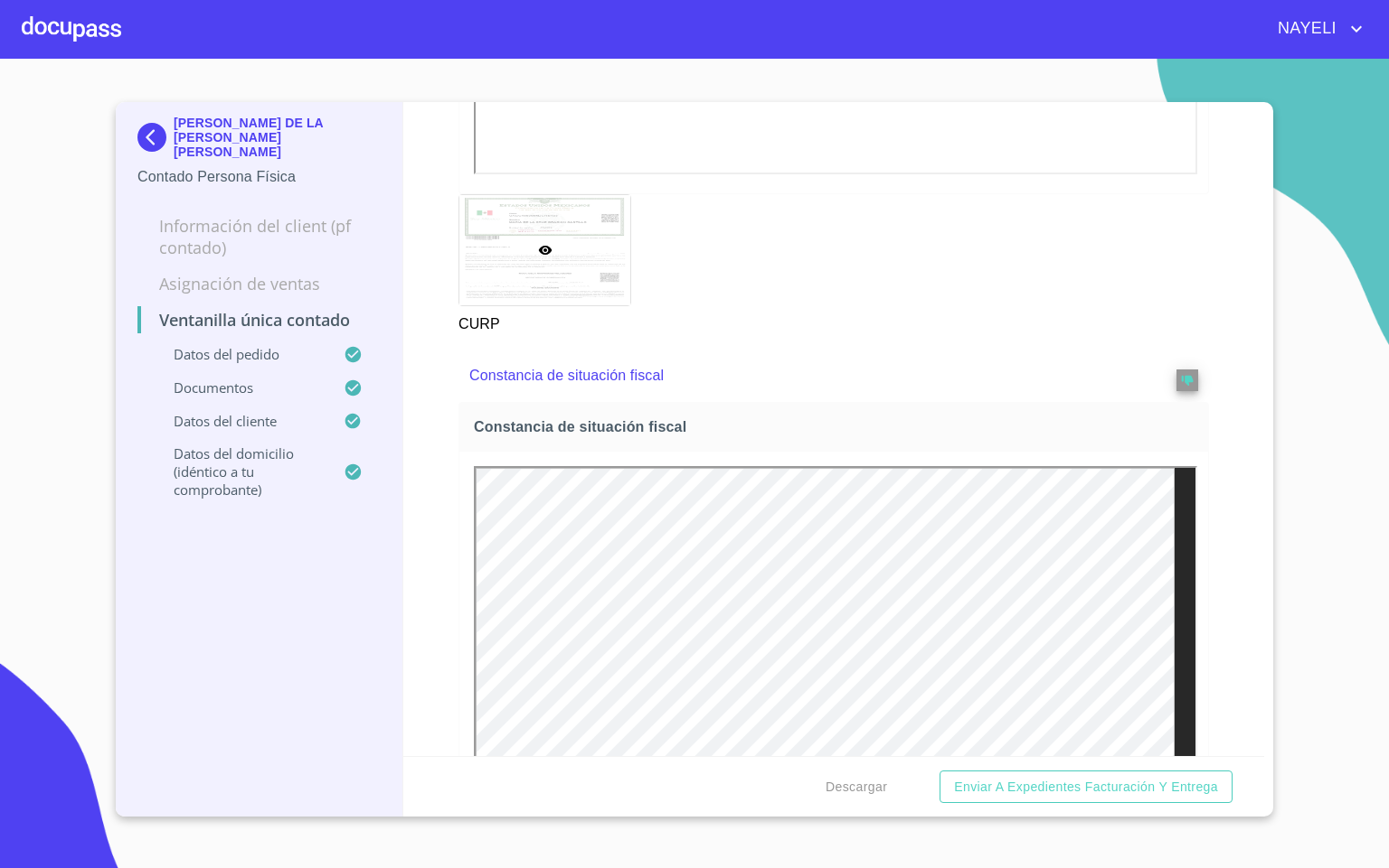
scroll to position [2846, 0]
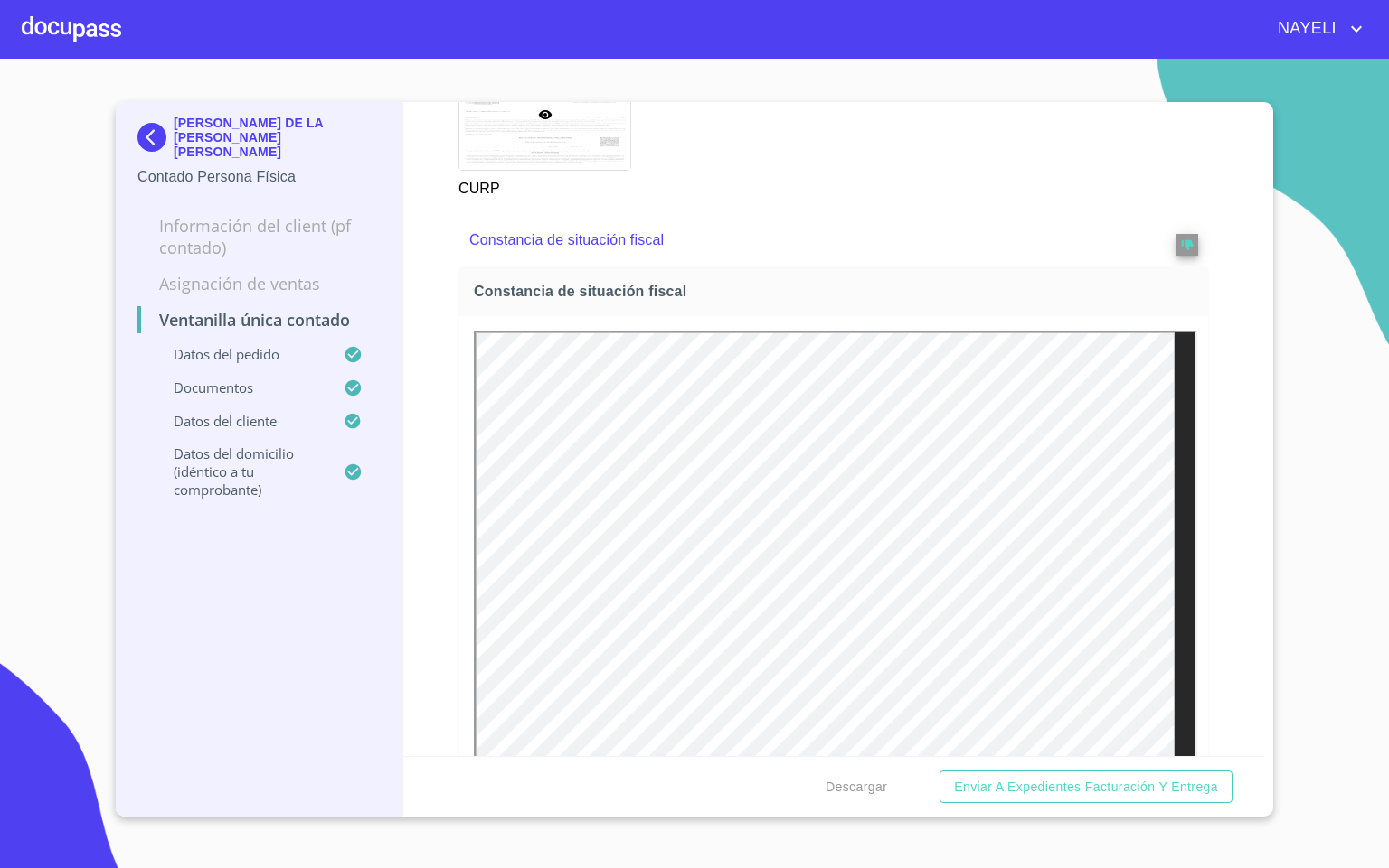
click at [1219, 526] on div "Ventanilla única contado Datos del pedido Marca   * Nissan ​ Año   * 2025 ​ Col…" at bounding box center [834, 429] width 861 height 655
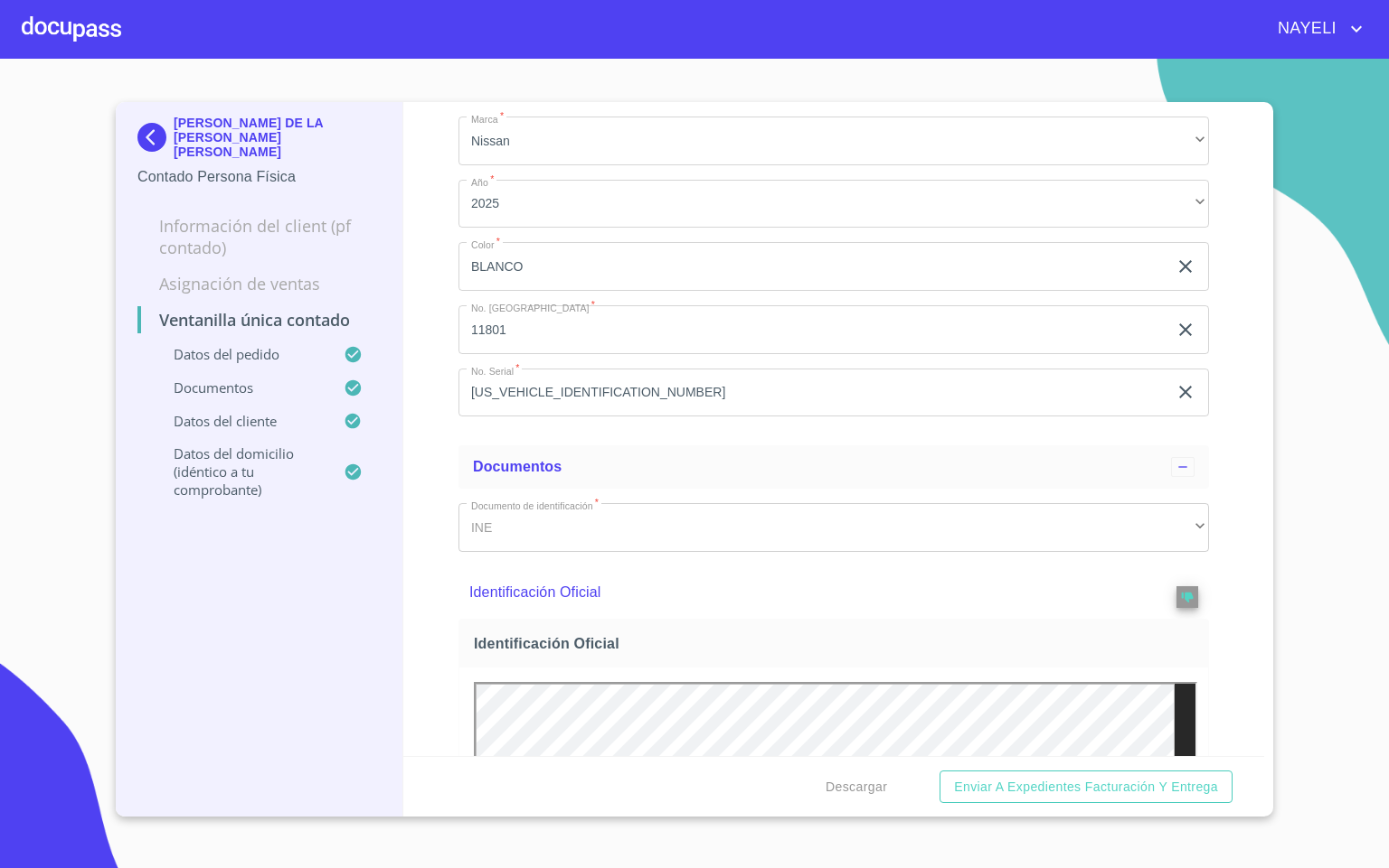
scroll to position [0, 0]
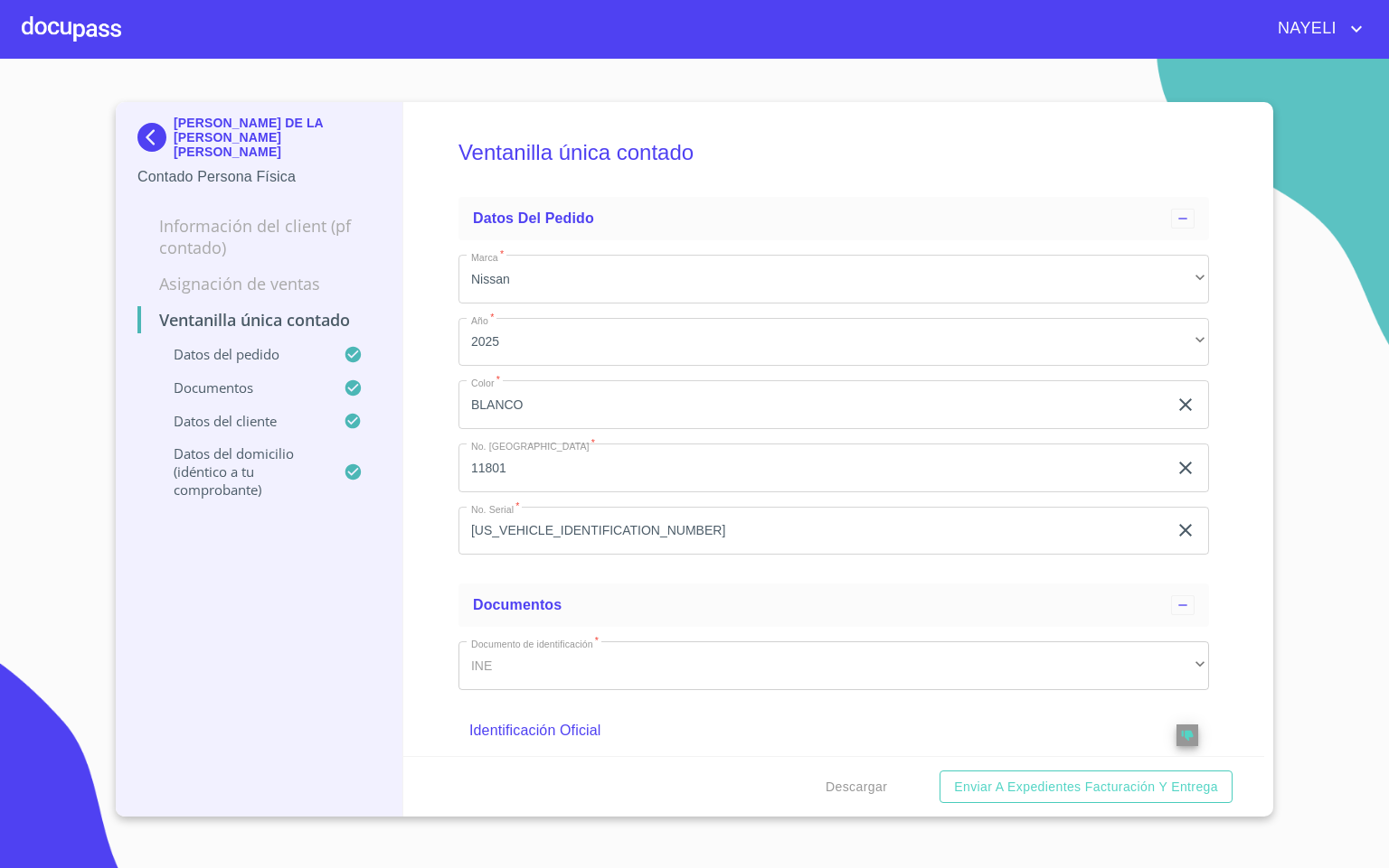
click at [100, 41] on div at bounding box center [71, 29] width 99 height 58
